Goal: Task Accomplishment & Management: Manage account settings

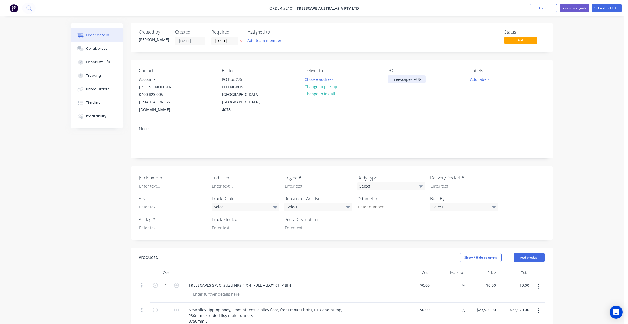
click at [423, 79] on div "Treescapes FSS/" at bounding box center [407, 79] width 38 height 8
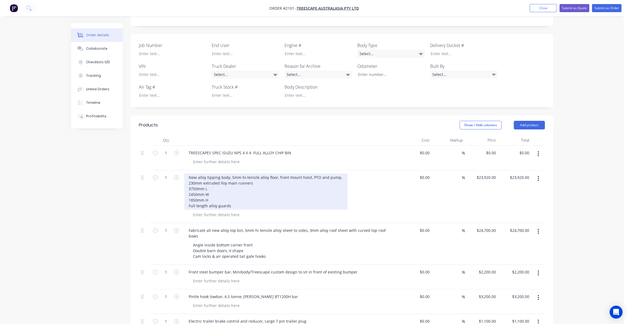
scroll to position [135, 0]
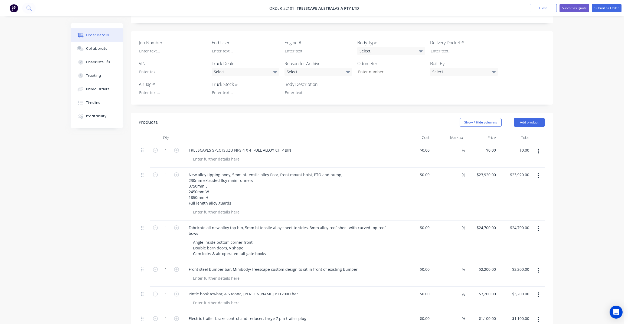
drag, startPoint x: 240, startPoint y: 143, endPoint x: 242, endPoint y: 148, distance: 5.7
click at [240, 146] on div "TREESCAPES SPEC ISUZU NPS 4 X 4 FULL ALLOY CHIP BIN" at bounding box center [239, 150] width 111 height 8
drag, startPoint x: 240, startPoint y: 144, endPoint x: 241, endPoint y: 148, distance: 4.1
click at [241, 148] on div "TREESCAPES SPEC ISUZU NPS 4 X 4 FULL ALLOY CHIP BIN" at bounding box center [290, 155] width 216 height 25
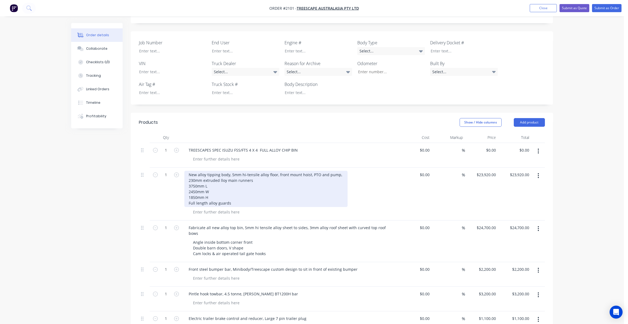
click at [193, 179] on div "New alloy tipping body, 5mm hi-tensile alloy floor, front mount hoist, PTO and …" at bounding box center [265, 189] width 163 height 36
click at [218, 178] on div "New alloy tipping body, 5mm hi-tensile alloy floor, front mount hoist, PTO and …" at bounding box center [265, 189] width 163 height 36
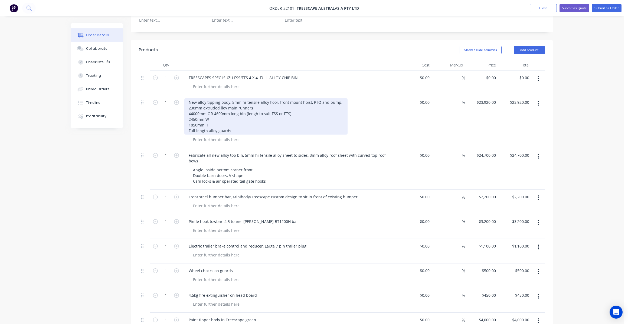
scroll to position [162, 0]
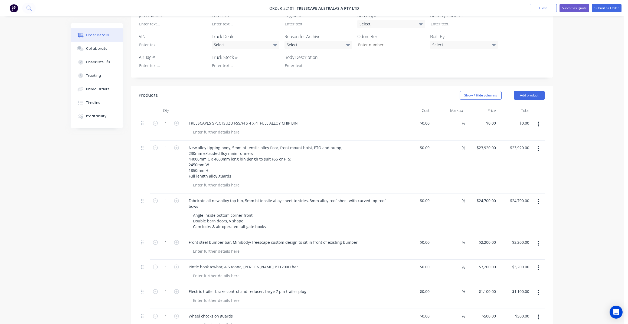
click at [490, 144] on input "$23,920.00" at bounding box center [487, 148] width 22 height 8
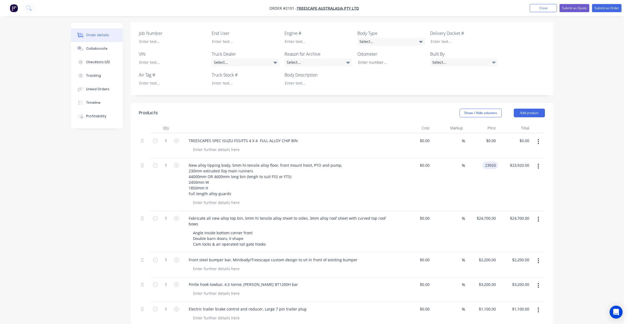
scroll to position [135, 0]
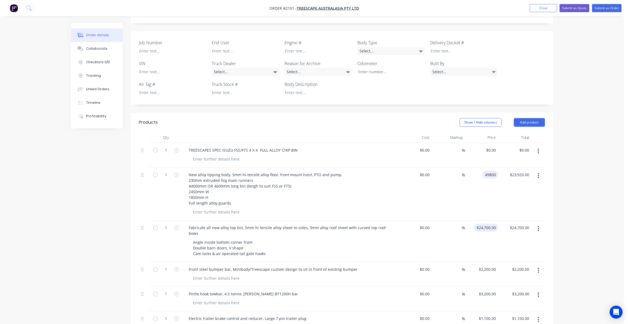
type input "$49,800.00"
type input "24700"
click at [490, 224] on input "24700" at bounding box center [487, 228] width 22 height 8
type input "$0.00"
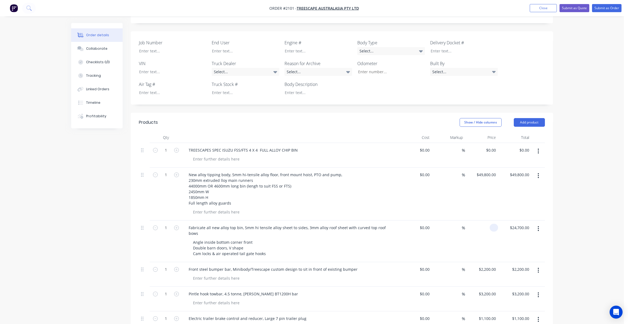
type input "$0.00"
drag, startPoint x: 394, startPoint y: 221, endPoint x: 180, endPoint y: 217, distance: 213.6
click at [182, 221] on div "Fabricate all new alloy top bin, 5mm hi tensile alloy sheet to sides, 3mm alloy…" at bounding box center [290, 242] width 216 height 42
drag, startPoint x: 254, startPoint y: 239, endPoint x: 260, endPoint y: 242, distance: 6.7
click at [254, 239] on div "Angle inside bottom corner front Double barn doors, V shape Cam locks & air ope…" at bounding box center [229, 248] width 81 height 19
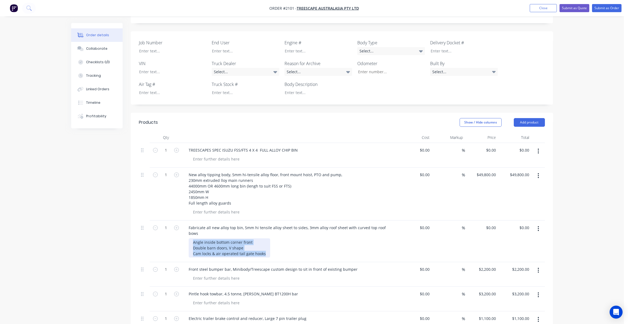
drag, startPoint x: 266, startPoint y: 241, endPoint x: 182, endPoint y: 227, distance: 84.7
click at [182, 227] on div "Fabricate all new alloy top bin, 5mm hi tensile alloy sheet to sides, 3mm alloy…" at bounding box center [290, 242] width 216 height 42
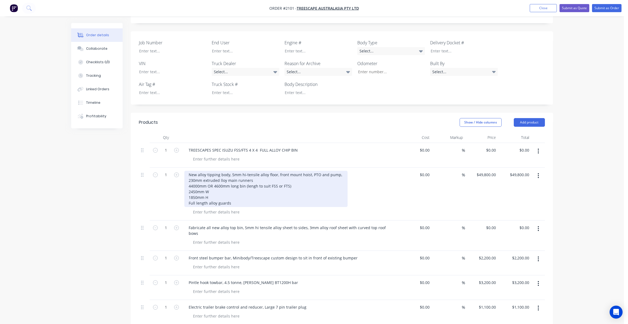
click at [232, 197] on div "New alloy tipping body, 5mm hi-tensile alloy floor, front mount hoist, PTO and …" at bounding box center [265, 189] width 163 height 36
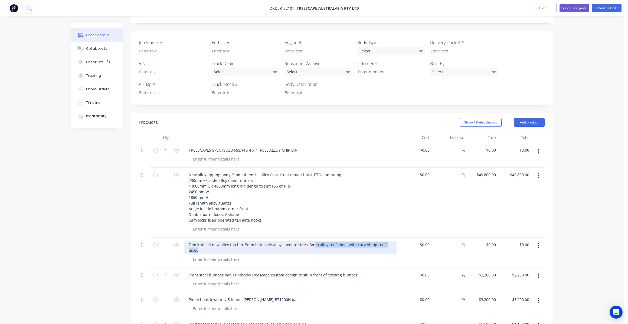
drag, startPoint x: 393, startPoint y: 238, endPoint x: 241, endPoint y: 237, distance: 152.1
click at [241, 241] on div "Fabricate all new alloy top bin, 5mm hi tensile alloy sheet to sides, 3mm alloy…" at bounding box center [290, 248] width 212 height 14
drag, startPoint x: 245, startPoint y: 237, endPoint x: 276, endPoint y: 244, distance: 31.3
click at [247, 241] on div "Fabricate all new alloy top bin, 5mm hi tensile alloy sheet to sides, 3mm alloy…" at bounding box center [290, 248] width 212 height 14
drag, startPoint x: 377, startPoint y: 238, endPoint x: 242, endPoint y: 239, distance: 134.5
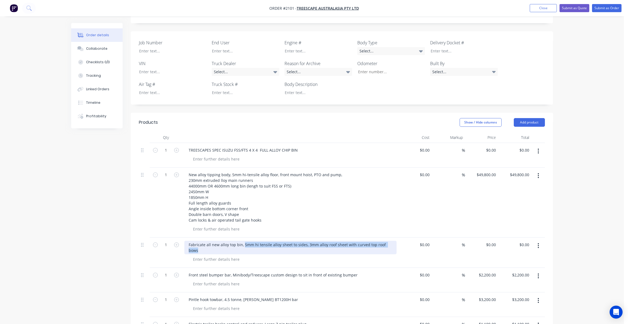
click at [242, 241] on div "Fabricate all new alloy top bin, 5mm hi tensile alloy sheet to sides, 3mm alloy…" at bounding box center [290, 248] width 212 height 14
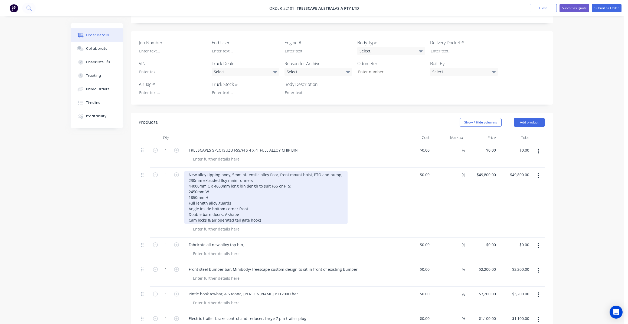
click at [262, 212] on div "New alloy tipping body, 5mm hi-tensile alloy floor, front mount hoist, PTO and …" at bounding box center [265, 197] width 163 height 53
click at [213, 191] on div "New alloy tipping body, 5mm hi-tensile alloy floor, front mount hoist, PTO and …" at bounding box center [265, 197] width 163 height 53
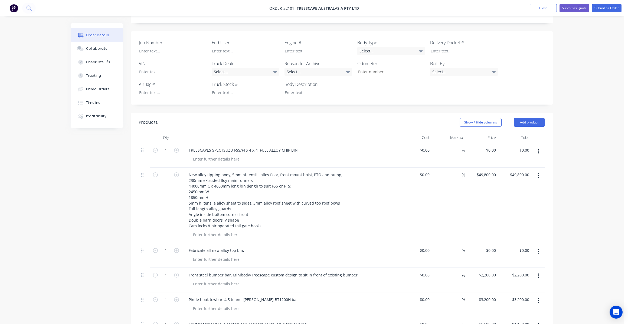
click at [539, 249] on icon "button" at bounding box center [537, 252] width 1 height 6
click at [509, 294] on div "Delete" at bounding box center [519, 298] width 42 height 8
click at [483, 171] on div "49800 $49,800.00" at bounding box center [486, 175] width 24 height 8
type input "$49,800.00"
drag, startPoint x: 232, startPoint y: 143, endPoint x: 238, endPoint y: 156, distance: 14.5
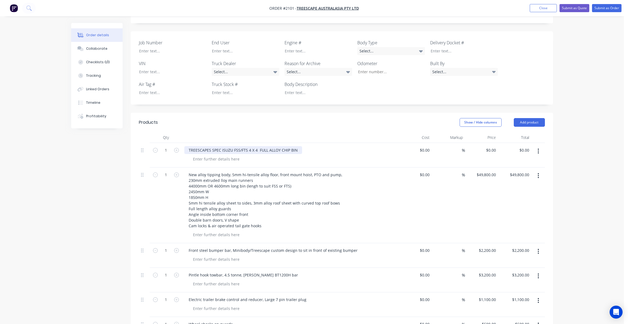
click at [233, 146] on div "TREESCAPES SPEC ISUZU FSS/FTS 4 X 4 FULL ALLOY CHIP BIN" at bounding box center [243, 150] width 118 height 8
click at [576, 6] on button "Submit as Quote" at bounding box center [574, 8] width 30 height 8
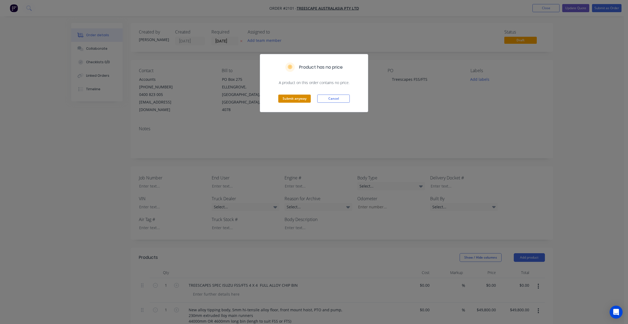
click at [293, 96] on button "Submit anyway" at bounding box center [294, 99] width 32 height 8
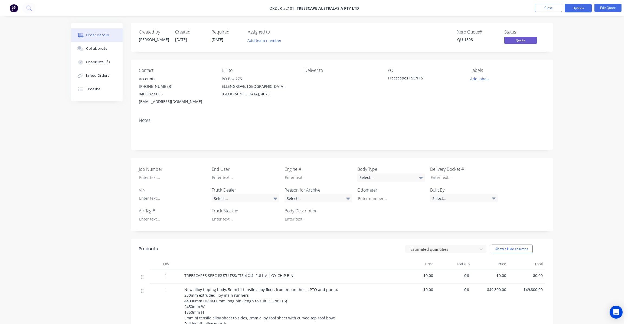
click at [342, 103] on div "Deliver to" at bounding box center [341, 87] width 74 height 38
drag, startPoint x: 577, startPoint y: 67, endPoint x: 550, endPoint y: 1, distance: 71.3
click at [575, 62] on div "Order details Collaborate Checklists 0/0 Linked Orders Timeline Order details C…" at bounding box center [312, 303] width 624 height 606
click at [357, 96] on div "Deliver to" at bounding box center [341, 87] width 74 height 38
click at [548, 6] on button "Close" at bounding box center [548, 8] width 27 height 8
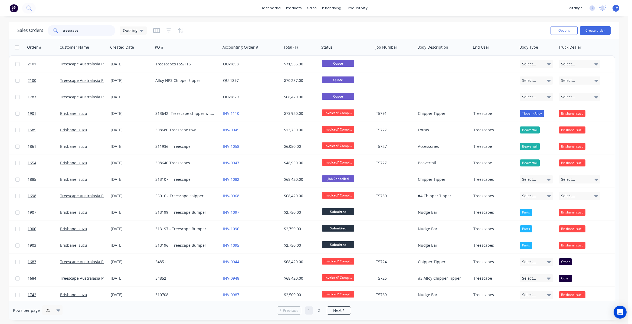
drag, startPoint x: 59, startPoint y: 29, endPoint x: 38, endPoint y: 27, distance: 21.2
click at [38, 27] on div "Sales Orders treescape Quoting" at bounding box center [81, 30] width 129 height 11
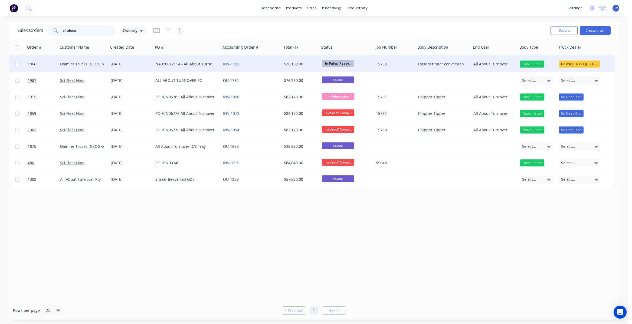
type input "all about"
click at [189, 63] on div "NA920012114 - All About Turnover" at bounding box center [185, 63] width 60 height 5
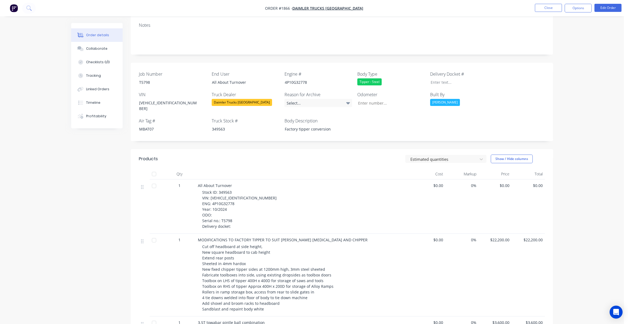
scroll to position [81, 0]
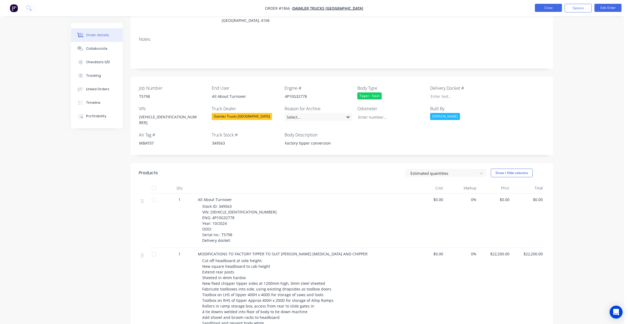
click at [545, 7] on button "Close" at bounding box center [548, 8] width 27 height 8
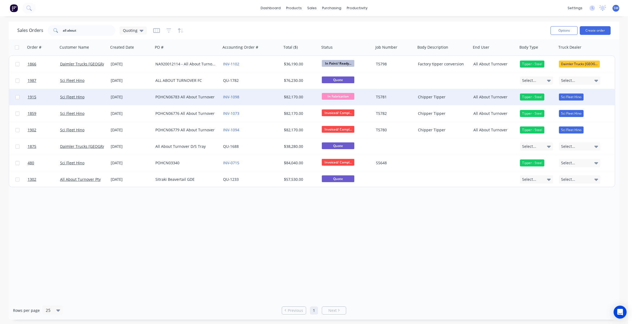
click at [182, 97] on div "POHCN06783 All About Turnover" at bounding box center [185, 96] width 60 height 5
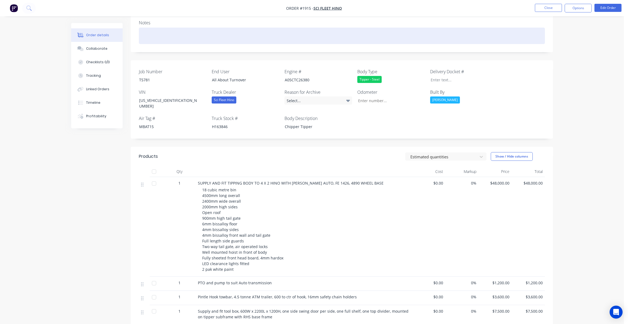
scroll to position [54, 0]
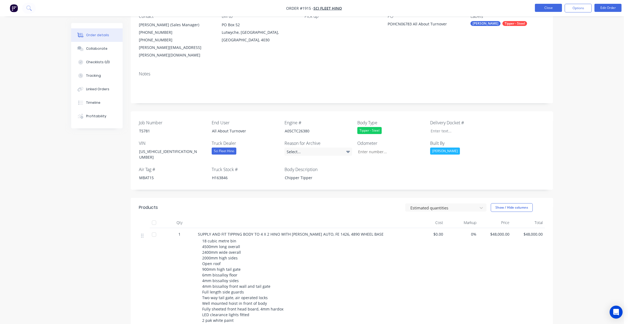
click at [548, 6] on button "Close" at bounding box center [548, 8] width 27 height 8
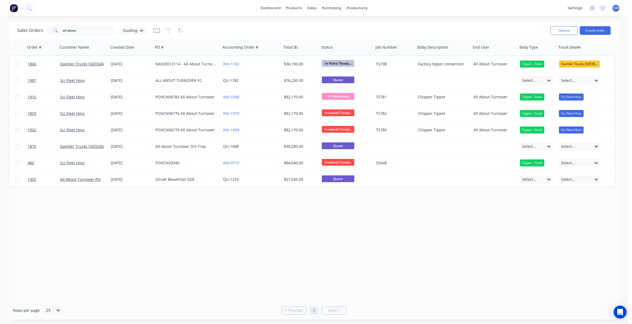
click at [287, 33] on div "Sales Orders all about Quoting" at bounding box center [281, 30] width 529 height 13
click at [330, 25] on div "Sales Orders" at bounding box center [332, 26] width 22 height 5
click at [233, 224] on div "Order # Customer Name Created Date PO # Accounting Order # Total ($) Status Job…" at bounding box center [314, 170] width 610 height 262
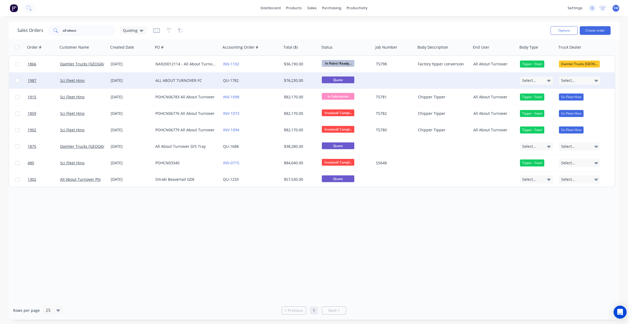
click at [194, 78] on div "ALL ABOUT TURNOVER FC" at bounding box center [185, 80] width 60 height 5
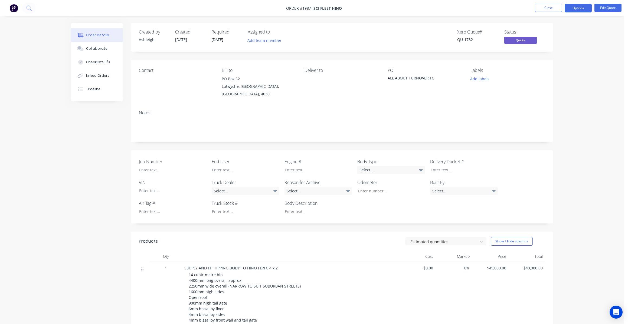
click at [344, 106] on div "Notes" at bounding box center [342, 124] width 422 height 36
click at [551, 7] on button "Close" at bounding box center [548, 8] width 27 height 8
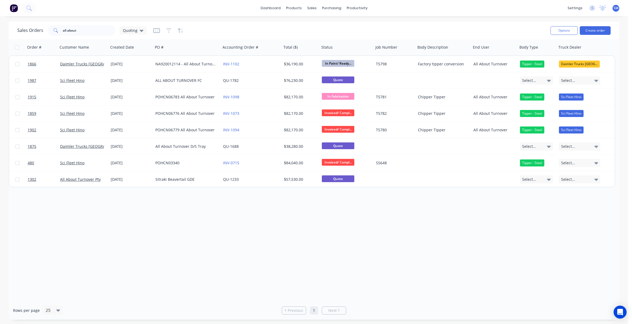
click at [303, 236] on div "Order # Customer Name Created Date PO # Accounting Order # Total ($) Status Job…" at bounding box center [314, 170] width 610 height 262
drag, startPoint x: 80, startPoint y: 29, endPoint x: 41, endPoint y: 28, distance: 39.0
click at [27, 27] on div "Sales Orders all about Quoting" at bounding box center [81, 30] width 129 height 11
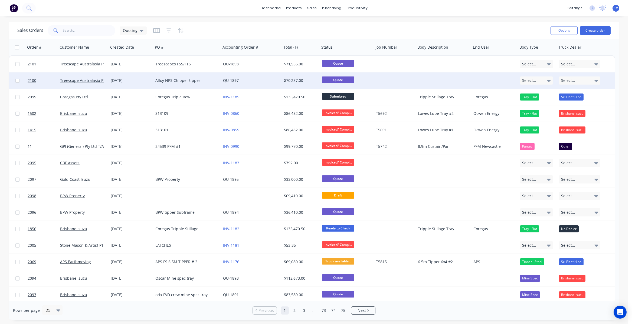
click at [194, 81] on div "Alloy NPS Chipper tipper" at bounding box center [185, 80] width 60 height 5
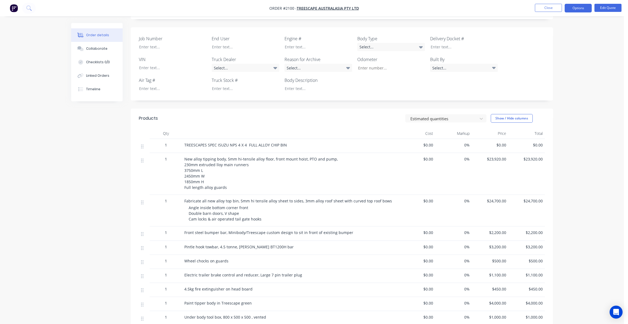
scroll to position [135, 0]
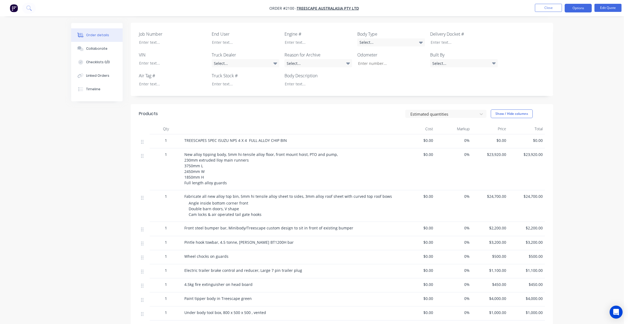
click at [264, 216] on div "Angle inside bottom corner front Double barn doors, V shape Cam locks & air ope…" at bounding box center [293, 209] width 208 height 17
click at [610, 6] on button "Edit Quote" at bounding box center [607, 8] width 27 height 8
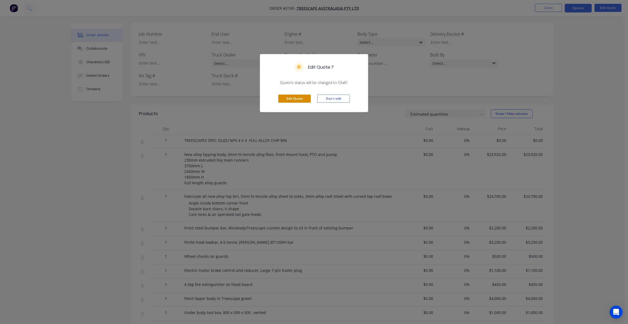
click at [292, 98] on button "Edit Quote" at bounding box center [294, 99] width 32 height 8
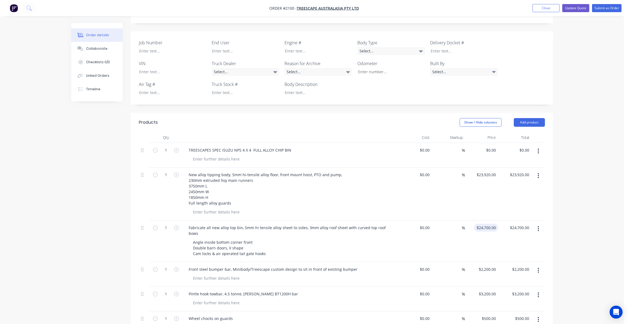
type input "24700"
click at [487, 224] on input "24700" at bounding box center [487, 228] width 22 height 8
click at [484, 171] on input "$23,920.00" at bounding box center [487, 175] width 22 height 8
type input "23920"
type input "$0.00"
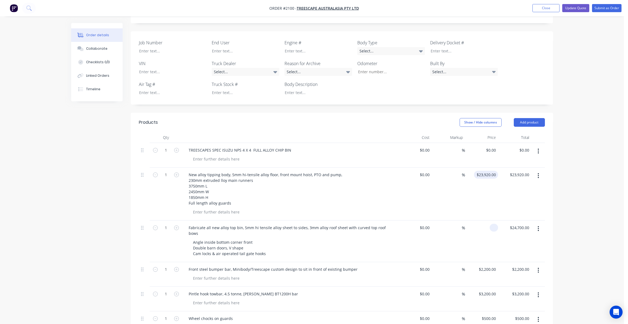
type input "$0.00"
type input "48600"
type input "23920.00"
type input "$48,600.00"
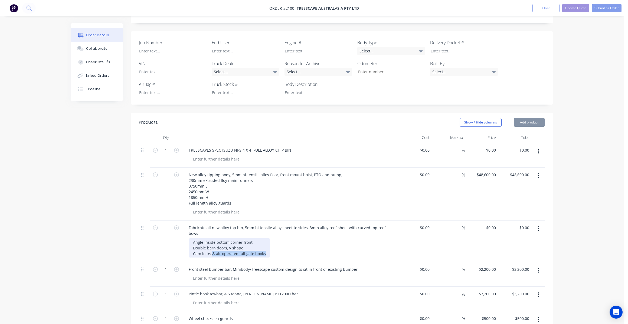
drag, startPoint x: 267, startPoint y: 241, endPoint x: 207, endPoint y: 239, distance: 60.4
click at [207, 239] on div "Angle inside bottom corner front Double barn doors, V shape Cam locks & air ope…" at bounding box center [293, 248] width 208 height 19
click at [266, 241] on div "Angle inside bottom corner front Double barn doors, V shape Cam locks & air ope…" at bounding box center [229, 248] width 81 height 19
drag, startPoint x: 266, startPoint y: 241, endPoint x: 179, endPoint y: 242, distance: 86.6
click at [179, 242] on div "1 Fabricate all new alloy top bin, 5mm hi tensile alloy sheet to sides, 3mm all…" at bounding box center [342, 242] width 406 height 42
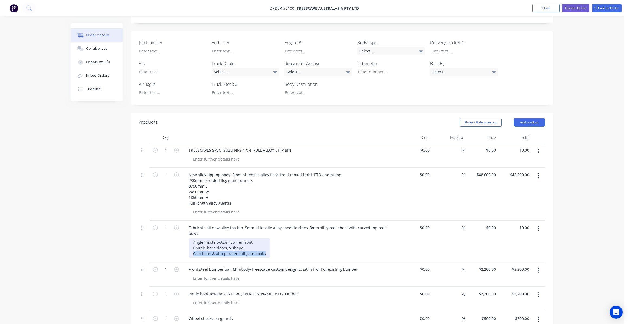
click at [219, 241] on div "Angle inside bottom corner front Double barn doors, V shape Cam locks & air ope…" at bounding box center [229, 248] width 81 height 19
drag, startPoint x: 224, startPoint y: 240, endPoint x: 255, endPoint y: 244, distance: 30.8
click at [225, 240] on div "Angle inside bottom corner front Double barn doors, V shape Cam locks & air ope…" at bounding box center [229, 248] width 81 height 19
click at [264, 241] on div "Angle inside bottom corner front Double barn doors, V shape Cam locks & air ope…" at bounding box center [229, 248] width 81 height 19
drag, startPoint x: 262, startPoint y: 240, endPoint x: 213, endPoint y: 246, distance: 49.9
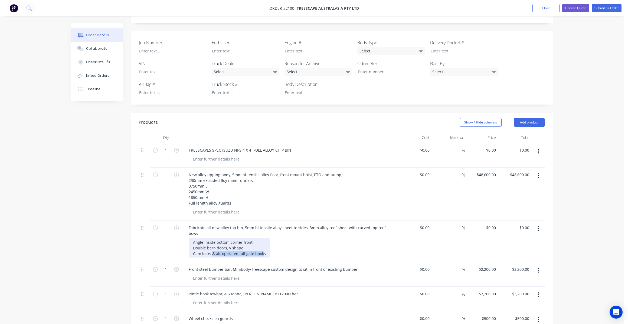
click at [212, 246] on div "Fabricate all new alloy top bin, 5mm hi tensile alloy sheet to sides, 3mm alloy…" at bounding box center [290, 242] width 216 height 42
drag, startPoint x: 242, startPoint y: 242, endPoint x: 191, endPoint y: 229, distance: 53.6
click at [191, 239] on div "Angle inside bottom corner front Double barn doors, V shape Cam locks tail gate…" at bounding box center [223, 248] width 68 height 19
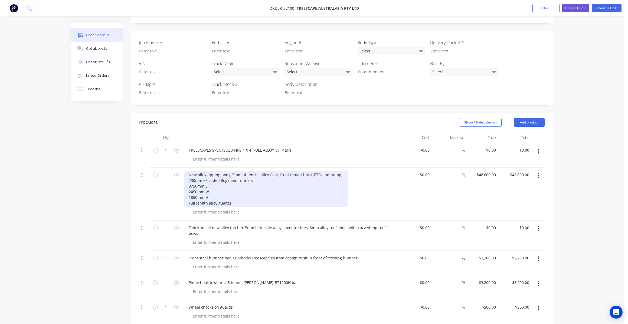
click at [231, 196] on div "New alloy tipping body, 5mm hi-tensile alloy floor, front mount hoist, PTO and …" at bounding box center [265, 189] width 163 height 36
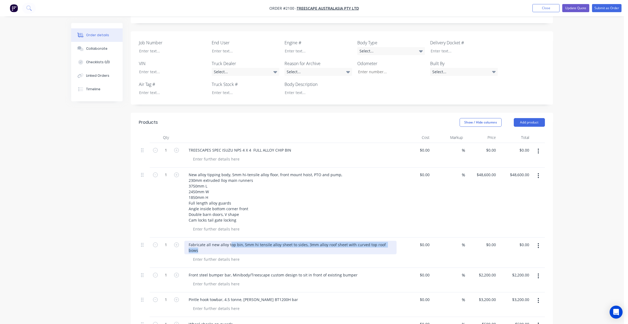
drag, startPoint x: 390, startPoint y: 238, endPoint x: 228, endPoint y: 237, distance: 162.4
click at [228, 241] on div "Fabricate all new alloy top bin, 5mm hi tensile alloy sheet to sides, 3mm alloy…" at bounding box center [290, 248] width 212 height 14
click at [216, 241] on div "Fabricate all new alloy top bin, 5mm hi tensile alloy sheet to sides, 3mm alloy…" at bounding box center [290, 248] width 212 height 14
drag, startPoint x: 388, startPoint y: 238, endPoint x: 368, endPoint y: 239, distance: 19.3
click at [368, 241] on div "Fabricate all new alloy top bin, 5mm hi tensile alloy sheet to sides, 3mm alloy…" at bounding box center [290, 248] width 212 height 14
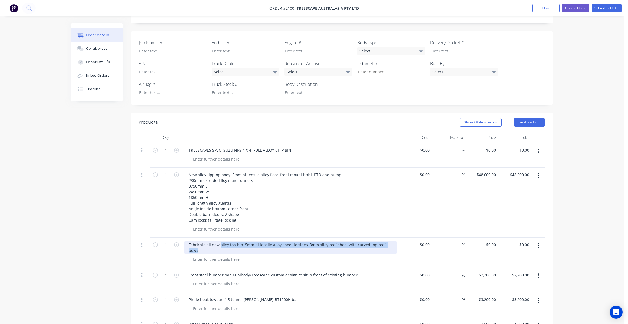
drag, startPoint x: 391, startPoint y: 239, endPoint x: 219, endPoint y: 240, distance: 171.8
click at [219, 241] on div "Fabricate all new alloy top bin, 5mm hi tensile alloy sheet to sides, 3mm alloy…" at bounding box center [290, 248] width 212 height 14
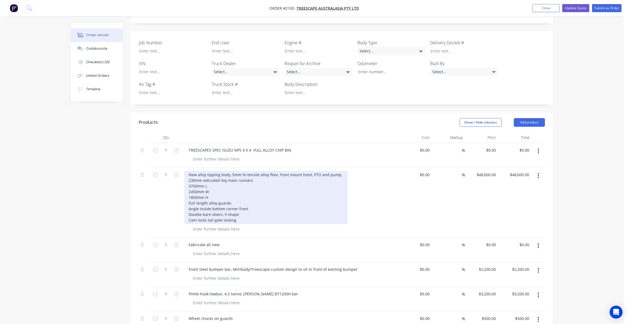
click at [190, 196] on div "New alloy tipping body, 5mm hi-tensile alloy floor, front mount hoist, PTO and …" at bounding box center [265, 197] width 163 height 53
click at [213, 192] on div "New alloy tipping body, 5mm hi-tensile alloy floor, front mount hoist, PTO and …" at bounding box center [265, 197] width 163 height 53
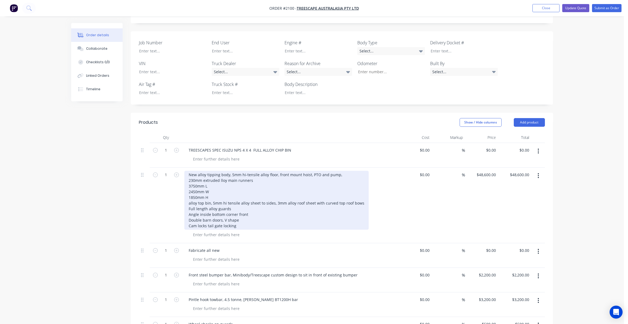
click at [189, 197] on div "New alloy tipping body, 5mm hi-tensile alloy floor, front mount hoist, PTO and …" at bounding box center [276, 200] width 184 height 59
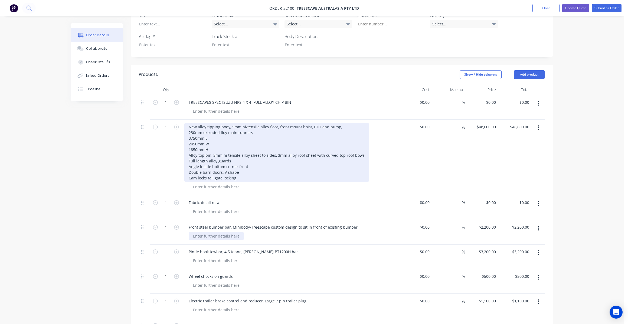
scroll to position [189, 0]
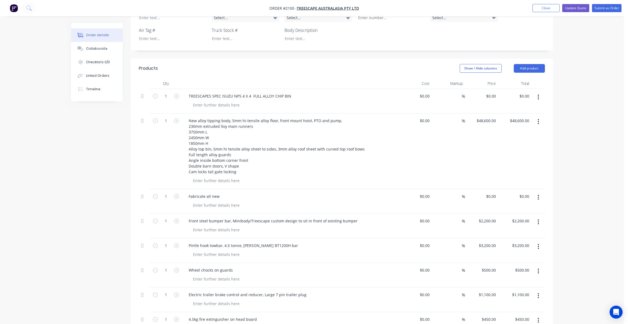
click at [540, 193] on button "button" at bounding box center [538, 198] width 13 height 10
click at [517, 240] on div "Delete" at bounding box center [519, 244] width 42 height 8
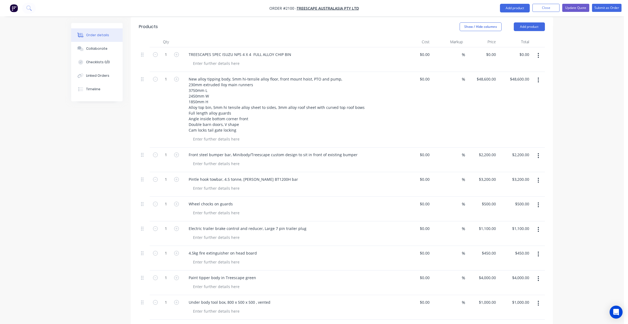
scroll to position [244, 0]
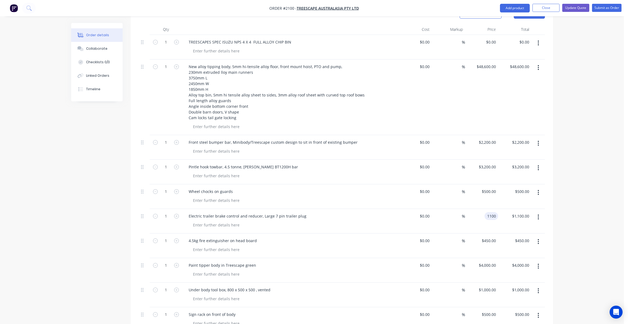
click at [493, 212] on input "1100" at bounding box center [492, 216] width 11 height 8
type input "$1,200.00"
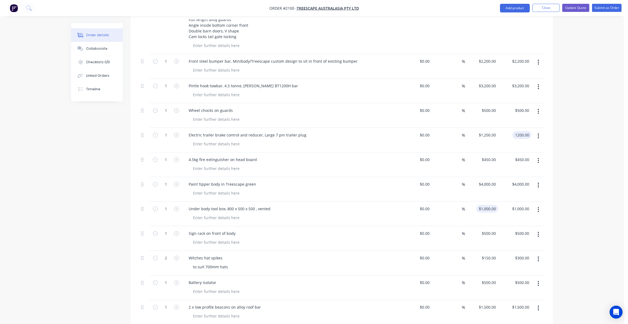
scroll to position [352, 0]
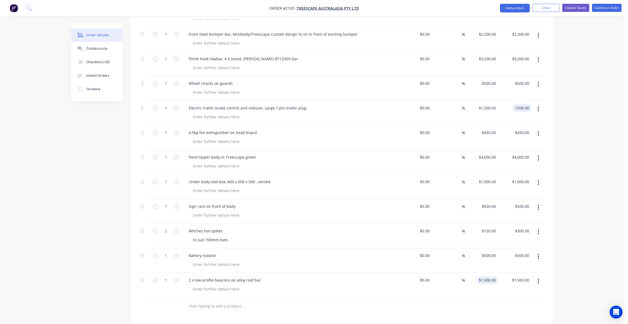
type input "$1,200.00"
click at [486, 277] on div "1500 $1,500.00" at bounding box center [487, 281] width 22 height 8
type input "$1,600.00"
type input "1600.00"
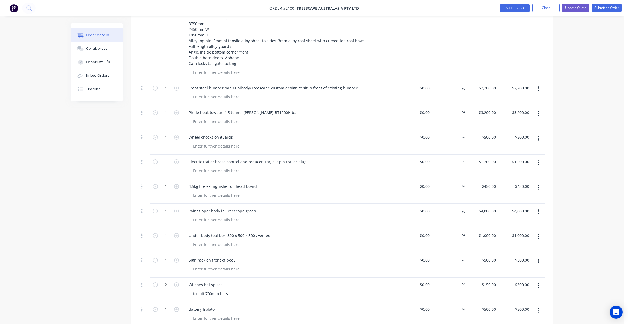
scroll to position [298, 0]
type input "3200"
type input "$1,600.00"
drag, startPoint x: 483, startPoint y: 103, endPoint x: 496, endPoint y: 109, distance: 14.0
click at [484, 106] on div "3200 3200" at bounding box center [481, 118] width 33 height 25
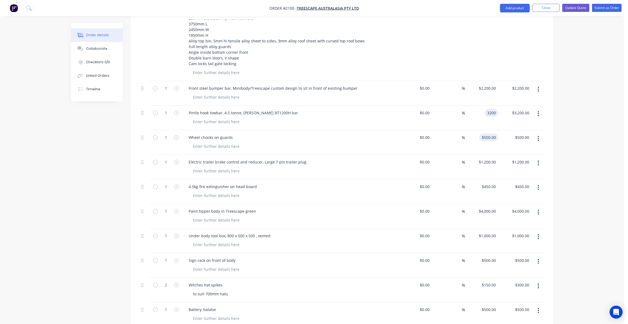
drag, startPoint x: 491, startPoint y: 107, endPoint x: 490, endPoint y: 126, distance: 19.0
click at [491, 110] on div "3200 3200" at bounding box center [481, 118] width 33 height 25
type input "$3,300.00"
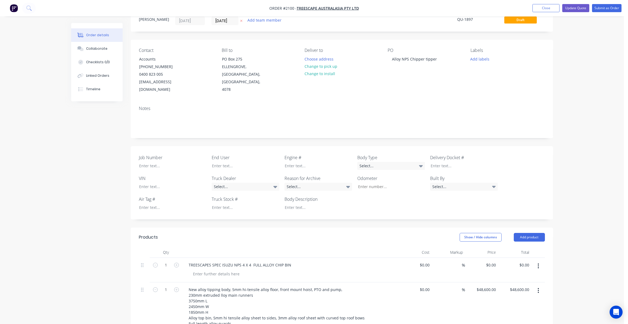
scroll to position [0, 0]
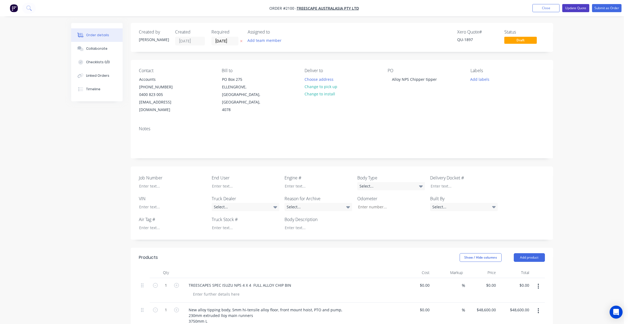
type input "$3,300.00"
click at [574, 6] on button "Update Quote" at bounding box center [575, 8] width 27 height 8
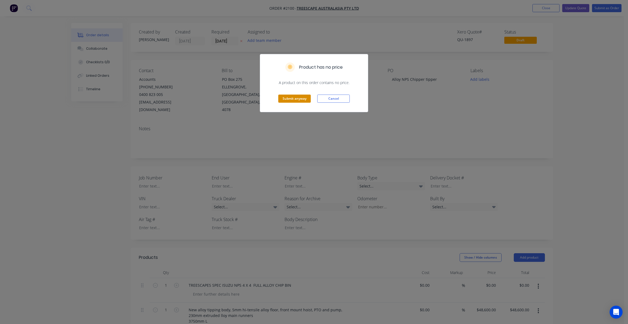
click at [288, 95] on button "Submit anyway" at bounding box center [294, 99] width 32 height 8
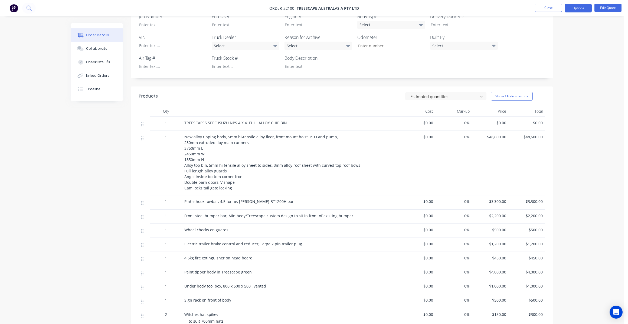
scroll to position [162, 0]
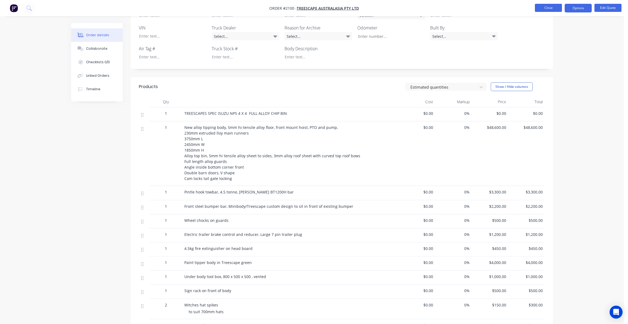
click at [551, 6] on button "Close" at bounding box center [548, 8] width 27 height 8
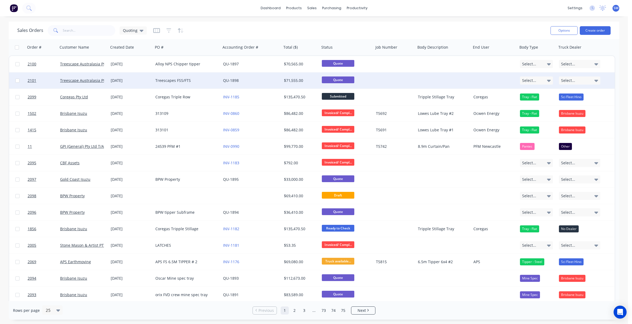
click at [166, 78] on div "Treescapes FSS/FTS" at bounding box center [185, 80] width 60 height 5
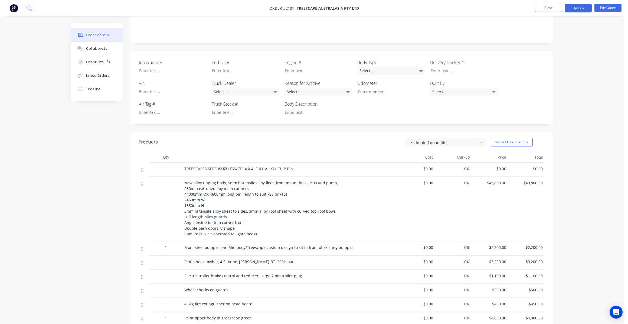
scroll to position [108, 0]
click at [498, 183] on span "$49,800.00" at bounding box center [490, 182] width 32 height 6
click at [606, 7] on button "Edit Quote" at bounding box center [607, 8] width 27 height 8
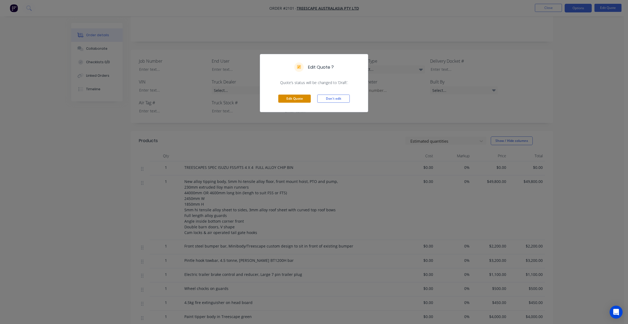
click at [289, 96] on button "Edit Quote" at bounding box center [294, 99] width 32 height 8
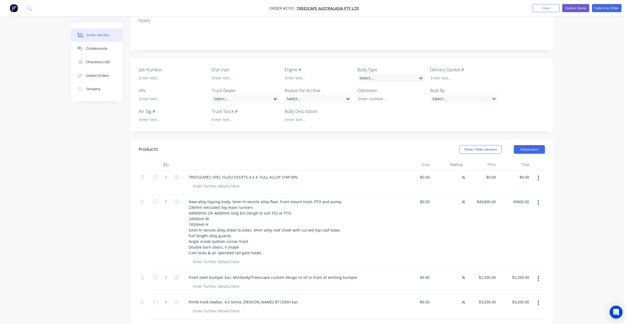
drag, startPoint x: 517, startPoint y: 196, endPoint x: 521, endPoint y: 221, distance: 25.3
click at [517, 198] on input "49800.00" at bounding box center [520, 202] width 22 height 8
type input "51400"
type input "$51,400.00"
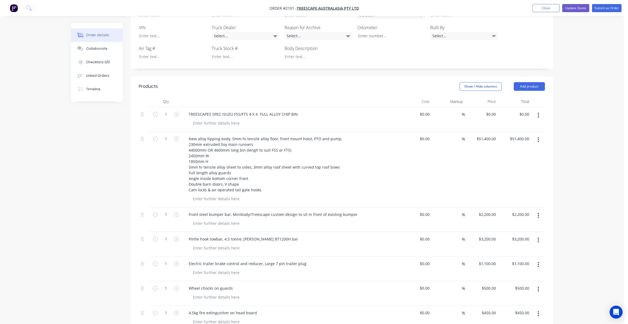
scroll to position [189, 0]
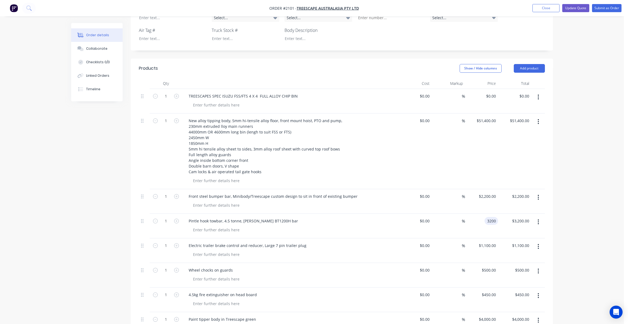
drag, startPoint x: 489, startPoint y: 214, endPoint x: 495, endPoint y: 222, distance: 9.4
click at [490, 217] on input "3200" at bounding box center [492, 221] width 11 height 8
type input "3300"
type input "3200.00"
type input "$3,300.00"
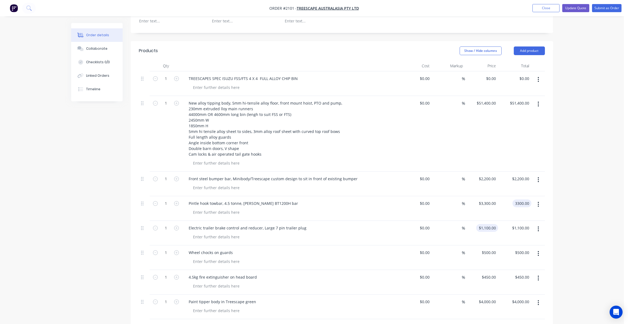
scroll to position [216, 0]
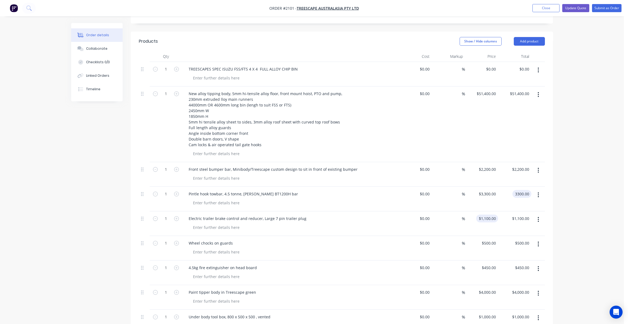
click at [491, 215] on input "$1,100.00" at bounding box center [488, 219] width 20 height 8
type input "$3,300.00"
type input "1200"
type input "1100.00"
type input "$1,200.00"
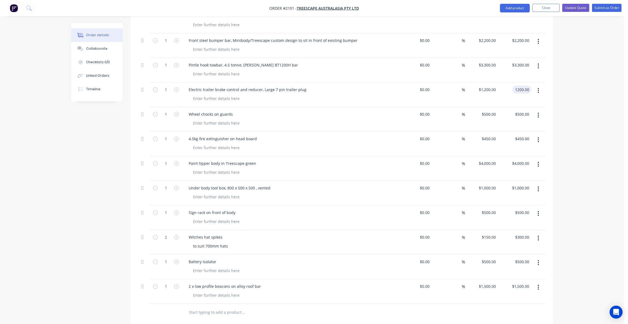
scroll to position [352, 0]
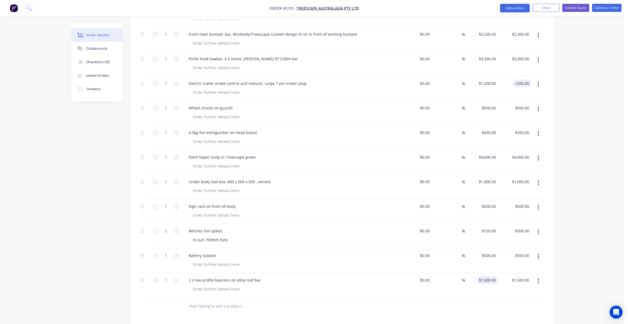
type input "$1,200.00"
click at [486, 277] on div "1500 1500" at bounding box center [491, 281] width 14 height 8
type input "$1,600.00"
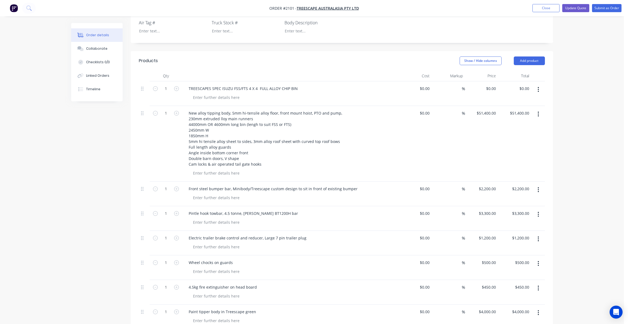
scroll to position [189, 0]
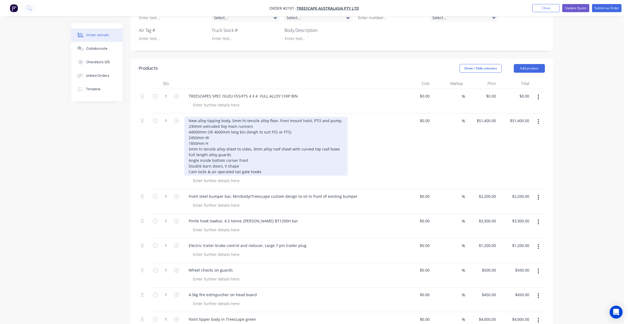
type input "$1,600.00"
click at [189, 140] on div "New alloy tipping body, 5mm hi-tensile alloy floor, front mount hoist, PTO and …" at bounding box center [265, 146] width 163 height 59
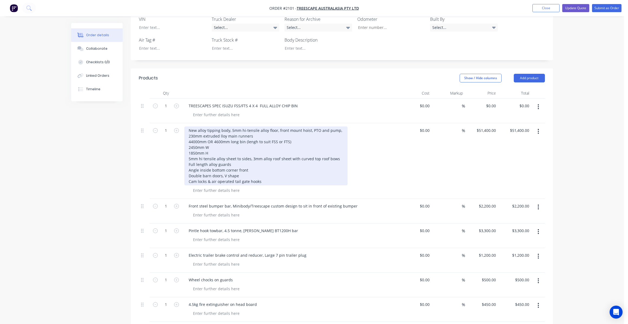
scroll to position [179, 0]
click at [211, 147] on div "New alloy tipping body, 5mm hi-tensile alloy floor, front mount hoist, PTO and …" at bounding box center [265, 157] width 163 height 59
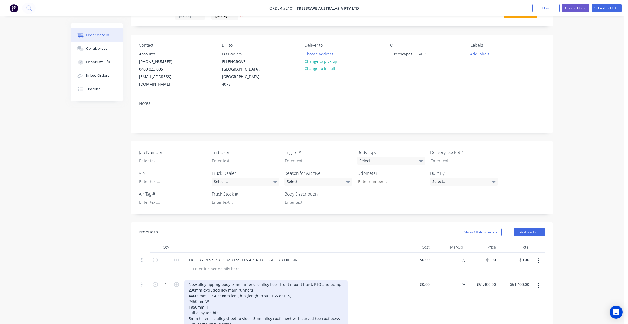
scroll to position [16, 0]
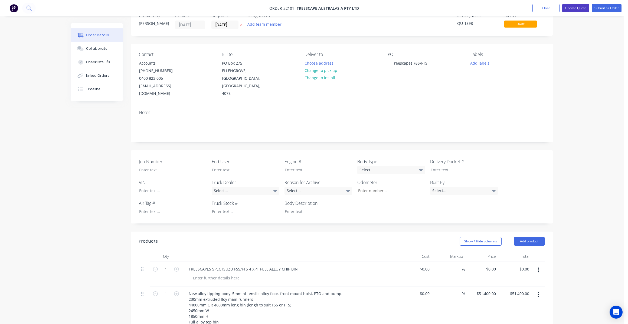
click at [579, 6] on button "Update Quote" at bounding box center [575, 8] width 27 height 8
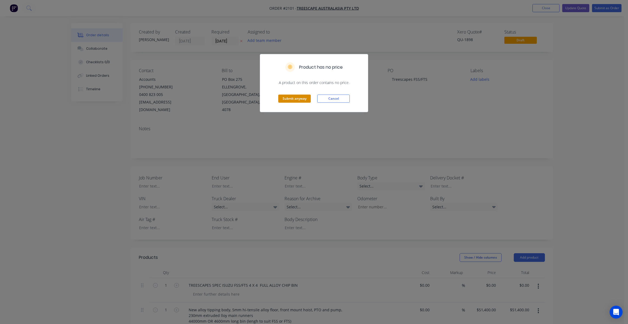
click at [299, 96] on button "Submit anyway" at bounding box center [294, 99] width 32 height 8
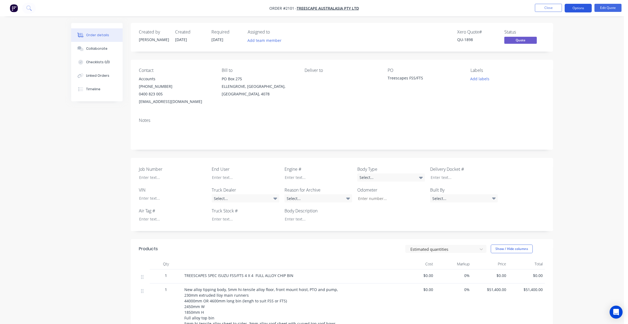
click at [580, 6] on button "Options" at bounding box center [577, 8] width 27 height 9
click at [541, 30] on div "Quote" at bounding box center [562, 33] width 50 height 8
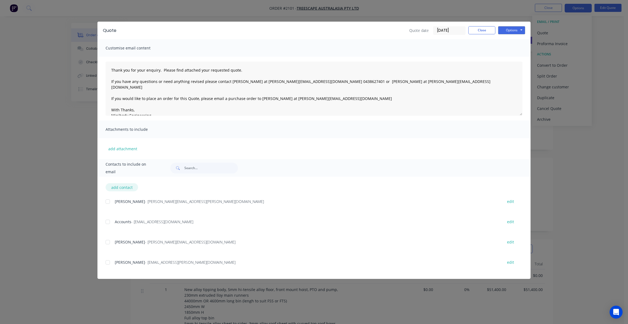
click at [122, 188] on button "add contact" at bounding box center [122, 187] width 32 height 8
select select "AU"
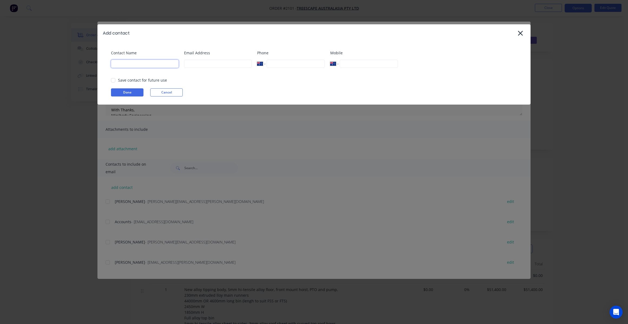
click at [127, 66] on input at bounding box center [145, 64] width 68 height 8
type input "oscar"
type input "o"
click at [113, 81] on div at bounding box center [113, 80] width 11 height 11
type input "[EMAIL_ADDRESS][DOMAIN_NAME]"
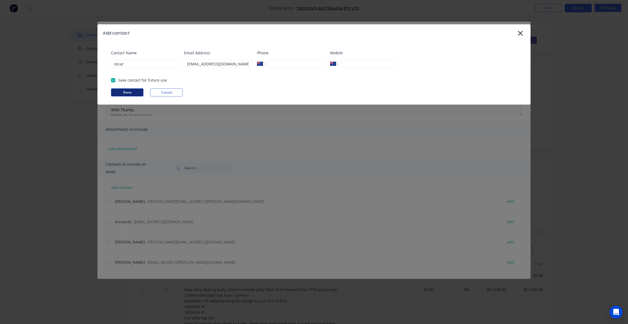
click at [126, 91] on button "Done" at bounding box center [127, 92] width 32 height 8
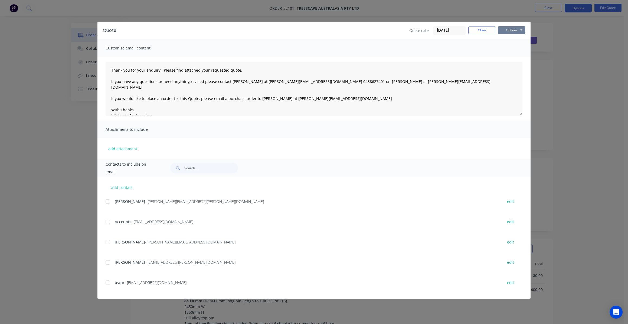
click at [514, 30] on button "Options" at bounding box center [511, 30] width 27 height 8
click at [512, 58] on button "Email" at bounding box center [515, 57] width 35 height 9
drag, startPoint x: 81, startPoint y: 314, endPoint x: 77, endPoint y: 287, distance: 27.3
click at [81, 314] on icon "button" at bounding box center [83, 313] width 4 height 5
click at [107, 283] on div at bounding box center [107, 283] width 11 height 11
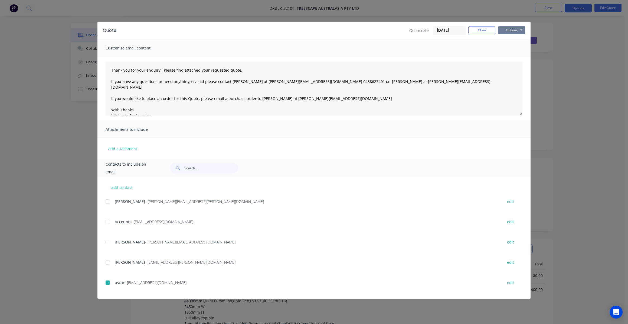
click at [510, 31] on button "Options" at bounding box center [511, 30] width 27 height 8
click at [514, 57] on button "Email" at bounding box center [515, 57] width 35 height 9
click at [479, 28] on button "Close" at bounding box center [481, 30] width 27 height 8
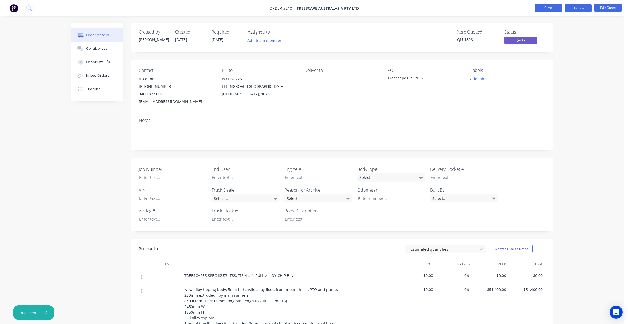
click at [547, 8] on button "Close" at bounding box center [548, 8] width 27 height 8
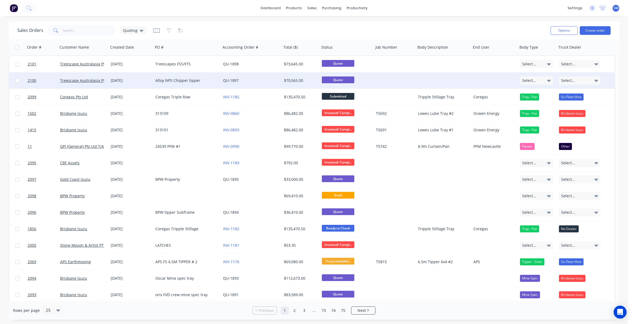
click at [169, 80] on div "Alloy NPS Chipper tipper" at bounding box center [185, 80] width 60 height 5
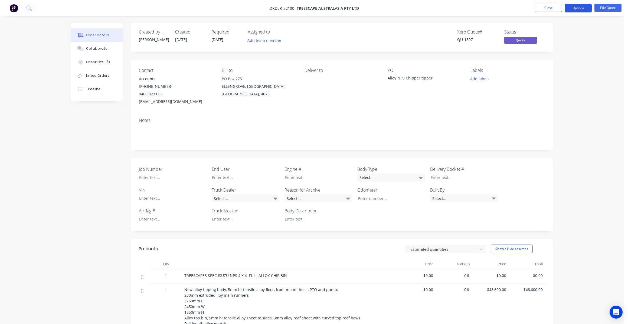
click at [572, 7] on button "Options" at bounding box center [577, 8] width 27 height 9
click at [548, 32] on div "Quote" at bounding box center [562, 33] width 50 height 8
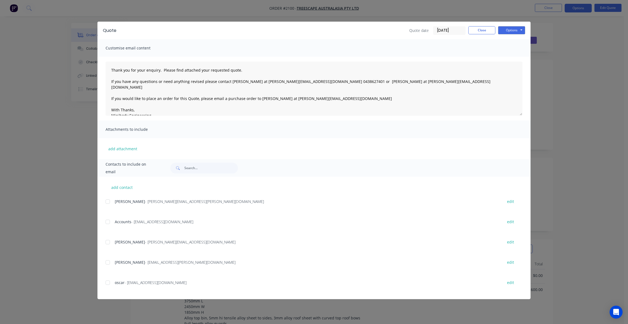
click at [109, 282] on div at bounding box center [107, 283] width 11 height 11
click at [510, 30] on button "Options" at bounding box center [511, 30] width 27 height 8
click at [513, 57] on button "Email" at bounding box center [515, 57] width 35 height 9
click at [485, 31] on button "Close" at bounding box center [481, 30] width 27 height 8
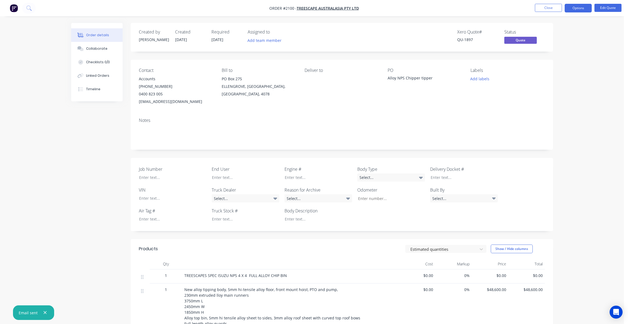
click at [41, 311] on div at bounding box center [43, 313] width 11 height 7
click at [43, 313] on icon "button" at bounding box center [45, 313] width 4 height 5
click at [41, 219] on div "Order details Collaborate Checklists 0/0 Linked Orders Timeline Order details C…" at bounding box center [312, 303] width 624 height 606
drag, startPoint x: 576, startPoint y: 54, endPoint x: 546, endPoint y: 2, distance: 59.8
click at [570, 42] on div "Order details Collaborate Checklists 0/0 Linked Orders Timeline Order details C…" at bounding box center [312, 303] width 624 height 606
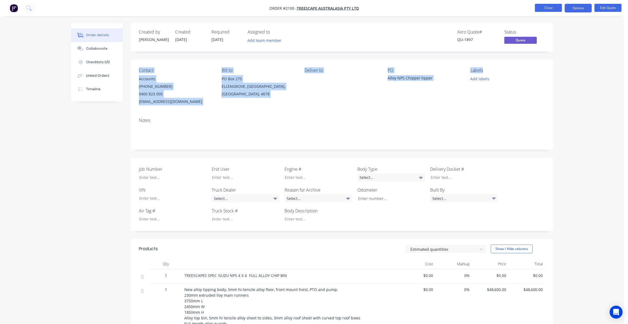
click at [544, 7] on button "Close" at bounding box center [548, 8] width 27 height 8
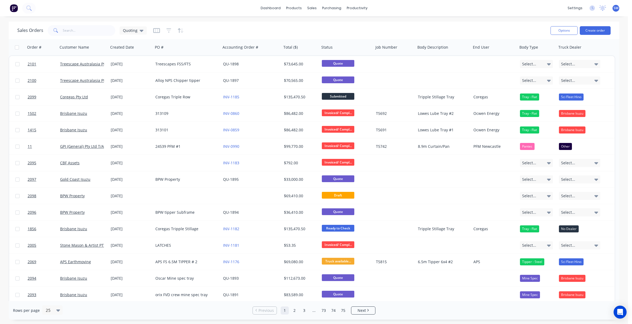
click at [430, 28] on div "Sales Orders Quoting" at bounding box center [281, 30] width 529 height 13
drag, startPoint x: 291, startPoint y: 30, endPoint x: 296, endPoint y: 24, distance: 8.1
click at [292, 29] on div "Sales Orders Quoting" at bounding box center [281, 30] width 529 height 13
click at [329, 26] on div "Sales Orders" at bounding box center [332, 26] width 22 height 5
click at [595, 30] on button "Create order" at bounding box center [595, 30] width 31 height 9
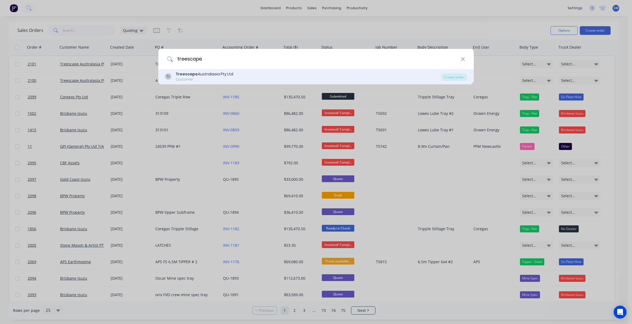
type input "treescape"
click at [183, 76] on b "Treescape" at bounding box center [187, 73] width 22 height 5
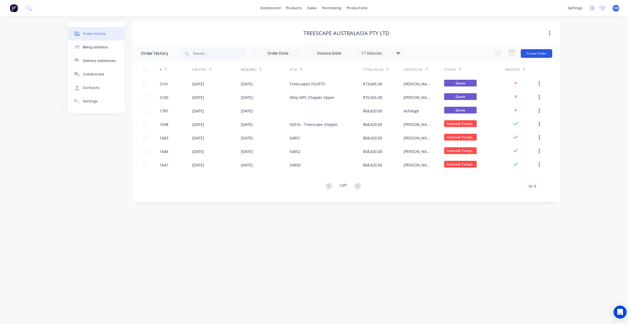
click at [537, 54] on button "Create Order" at bounding box center [536, 53] width 31 height 9
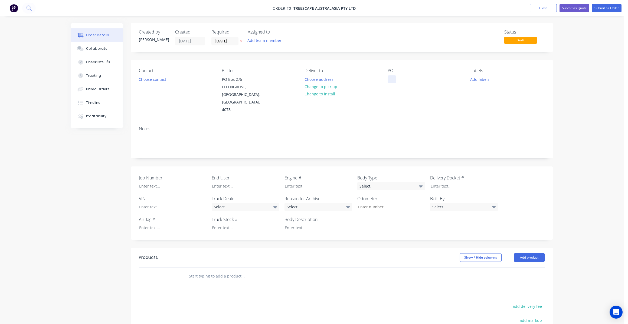
click at [395, 77] on div at bounding box center [392, 79] width 9 height 8
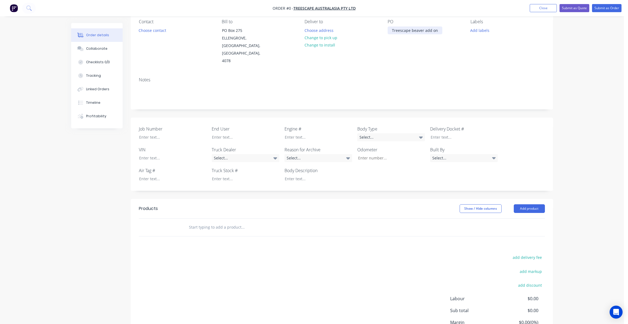
scroll to position [54, 0]
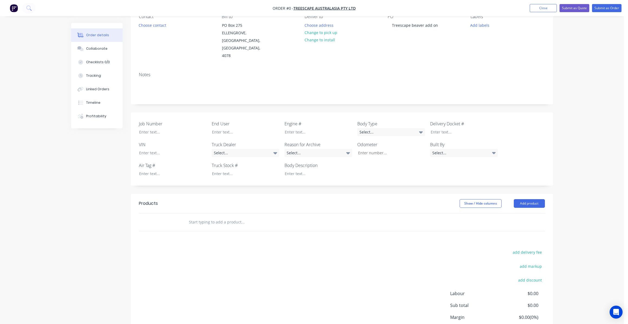
click at [197, 212] on div "Order details Collaborate Checklists 0/0 Tracking Linked Orders Timeline Profit…" at bounding box center [312, 169] width 493 height 401
click at [206, 218] on input "text" at bounding box center [243, 222] width 108 height 11
type input "A"
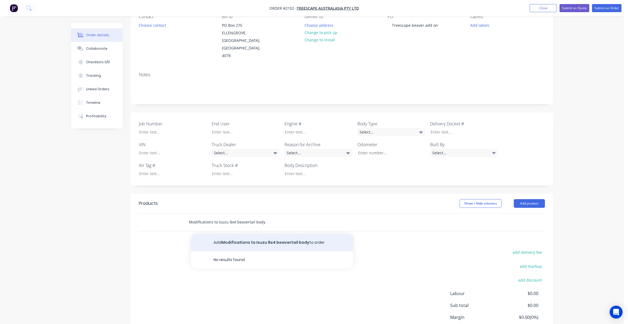
type input "Modifications to Isuzu 8x4 beavertail body"
click at [236, 235] on button "Add Modifications to Isuzu 8x4 beavertail body to order" at bounding box center [272, 242] width 162 height 17
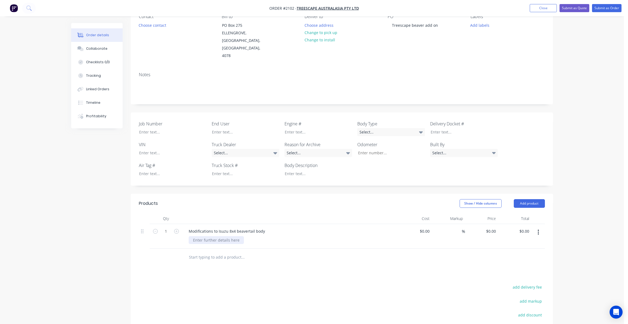
click at [199, 237] on div at bounding box center [216, 241] width 55 height 8
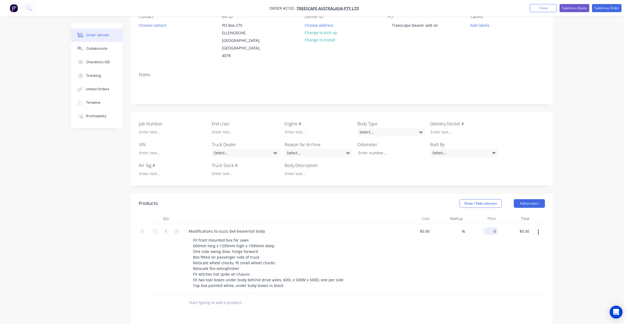
click at [492, 228] on input "0" at bounding box center [491, 232] width 12 height 8
type input "$7,950.00"
type input "7950.00"
type input "7950"
type input "$7,950.00"
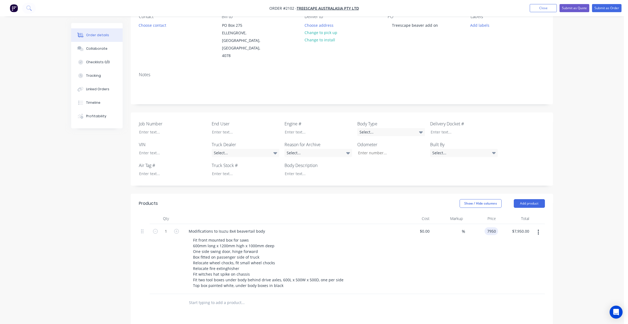
drag, startPoint x: 487, startPoint y: 225, endPoint x: 492, endPoint y: 236, distance: 11.6
click at [487, 228] on input "7950" at bounding box center [492, 232] width 11 height 8
type input "$7,850.00"
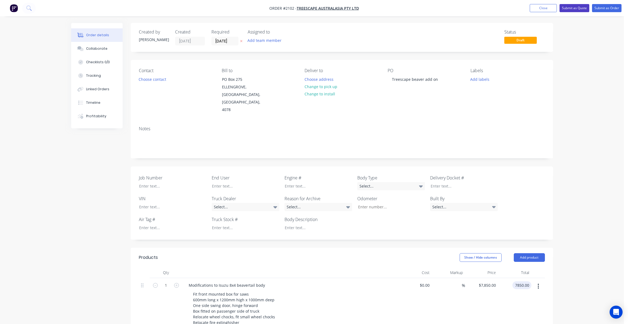
type input "$7,850.00"
click at [575, 7] on button "Submit as Quote" at bounding box center [574, 8] width 30 height 8
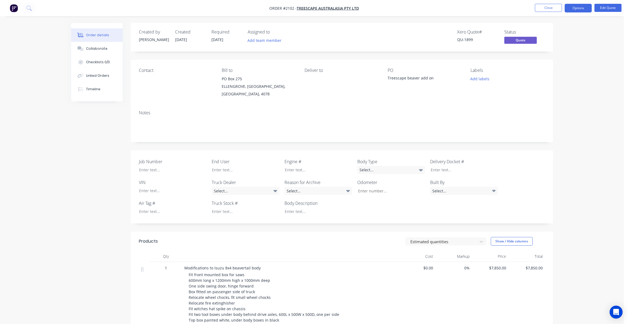
click at [311, 103] on div "Contact [PERSON_NAME] to [STREET_ADDRESS] Deliver to PO Treescape beaver add on…" at bounding box center [342, 83] width 422 height 46
click at [576, 8] on button "Options" at bounding box center [577, 8] width 27 height 9
click at [550, 32] on div "Quote" at bounding box center [562, 33] width 50 height 8
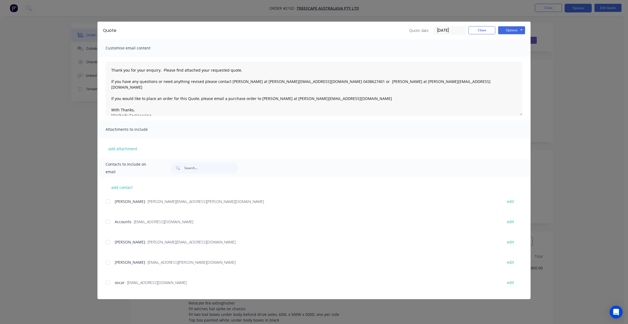
click at [108, 202] on div at bounding box center [107, 201] width 11 height 11
drag, startPoint x: 109, startPoint y: 282, endPoint x: 114, endPoint y: 282, distance: 5.4
click at [110, 282] on div at bounding box center [107, 283] width 11 height 11
click at [518, 29] on button "Options" at bounding box center [511, 30] width 27 height 8
click at [515, 57] on button "Email" at bounding box center [515, 57] width 35 height 9
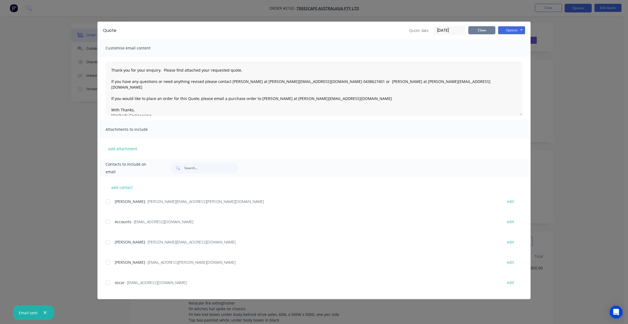
click at [485, 31] on button "Close" at bounding box center [481, 30] width 27 height 8
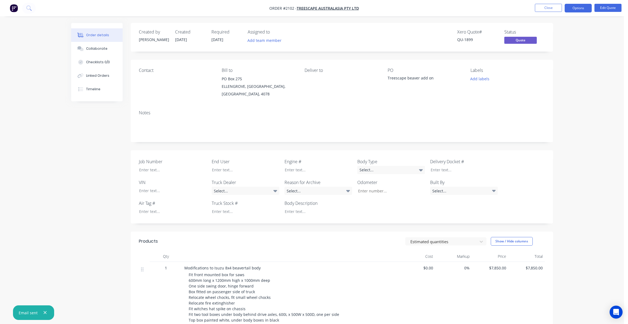
click at [29, 324] on html "Order #2102 - Treescape Australasia Pty Ltd Close Options Edit Quote Order deta…" at bounding box center [314, 212] width 628 height 424
click at [78, 267] on div "Created by [PERSON_NAME] Created [DATE] Required [DATE] Assigned to Add team me…" at bounding box center [312, 223] width 482 height 401
click at [46, 311] on icon "button" at bounding box center [45, 313] width 4 height 5
click at [100, 165] on div "Created by [PERSON_NAME] Created [DATE] Required [DATE] Assigned to Add team me…" at bounding box center [312, 223] width 482 height 401
click at [552, 4] on button "Close" at bounding box center [548, 8] width 27 height 8
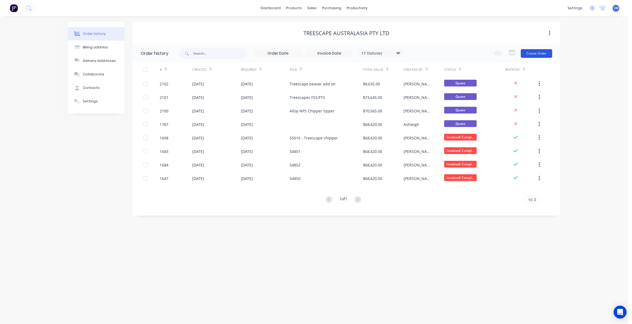
click at [541, 52] on button "Create Order" at bounding box center [536, 53] width 31 height 9
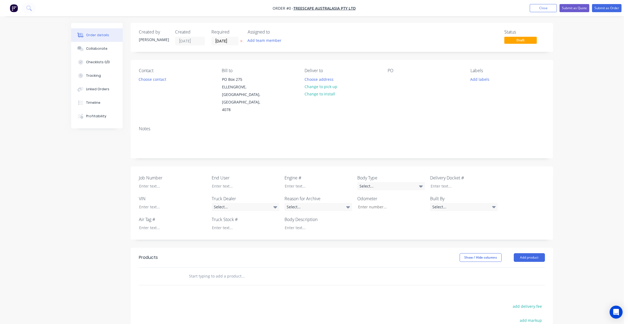
click at [392, 74] on div "PO" at bounding box center [425, 91] width 74 height 46
click at [393, 77] on div at bounding box center [392, 79] width 9 height 8
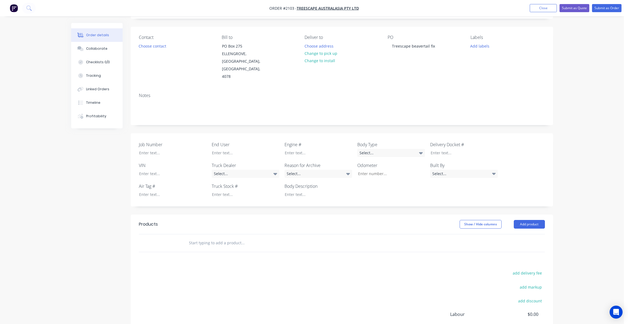
scroll to position [81, 0]
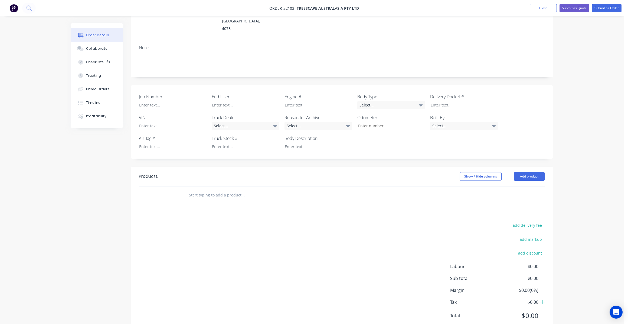
click at [204, 190] on input "text" at bounding box center [243, 195] width 108 height 11
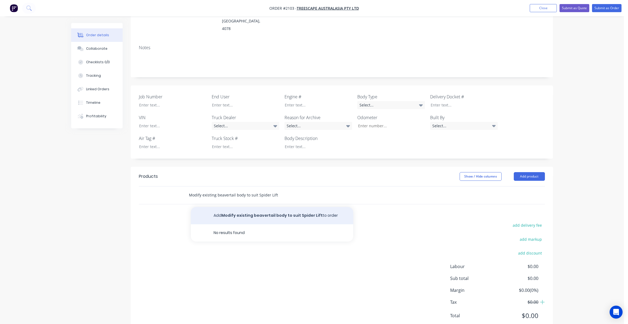
type input "Modify existing beavertail body to suit Spider Lift"
click at [223, 212] on button "Add Modify existing beavertail body to suit Spider Lift to order" at bounding box center [272, 215] width 162 height 17
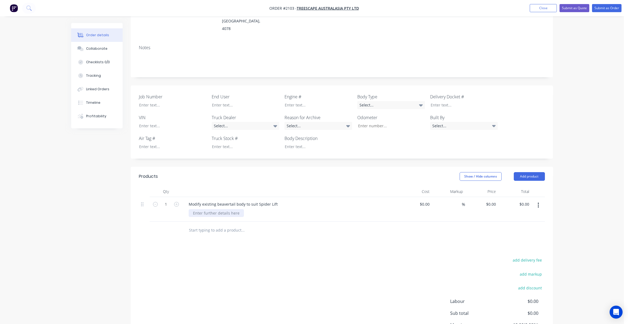
click at [202, 209] on div at bounding box center [216, 213] width 55 height 8
click at [573, 135] on div "Order details Collaborate Checklists 0/0 Tracking Linked Orders Timeline Profit…" at bounding box center [312, 148] width 624 height 459
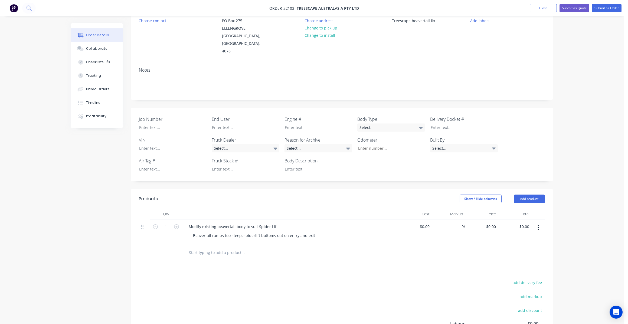
scroll to position [108, 0]
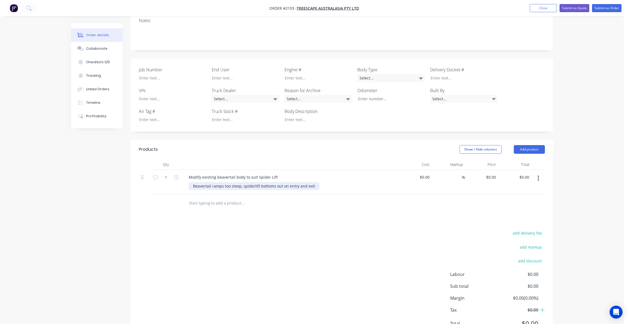
click at [315, 182] on div "Beavertail ramps too steep, spiderlift bottoms out on entry and exit" at bounding box center [254, 186] width 131 height 8
click at [276, 173] on div "Modify existing beavertail body to suit Spider Lift" at bounding box center [233, 177] width 98 height 8
click at [313, 182] on div "Beavertail ramps too steep, spiderlift bottoms out on entry and exit" at bounding box center [254, 186] width 131 height 8
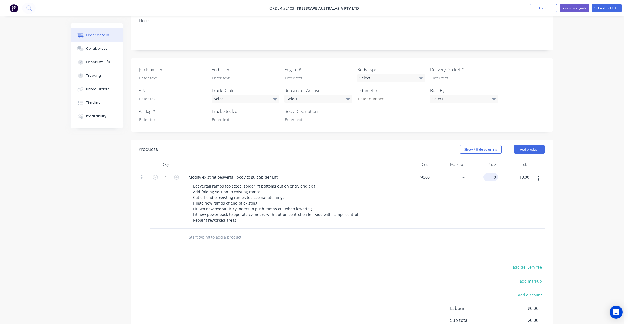
click at [493, 173] on input "0" at bounding box center [491, 177] width 12 height 8
drag, startPoint x: 278, startPoint y: 169, endPoint x: 283, endPoint y: 174, distance: 7.1
click at [278, 173] on div "Modify existing beavertail body to suit Spider Lift" at bounding box center [233, 177] width 98 height 8
click at [493, 173] on input "0" at bounding box center [495, 177] width 6 height 8
type input "$12,650.00"
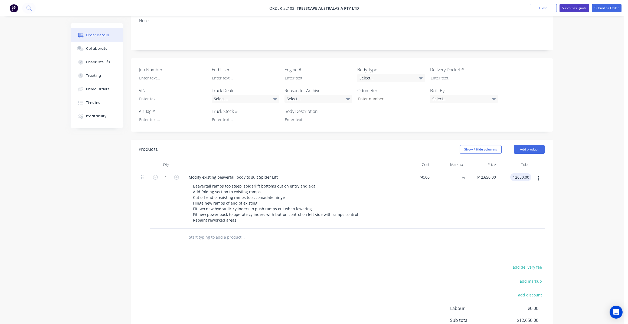
type input "$12,650.00"
click at [573, 7] on button "Submit as Quote" at bounding box center [574, 8] width 30 height 8
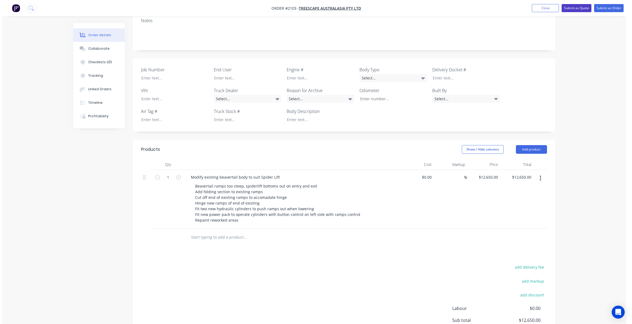
scroll to position [0, 0]
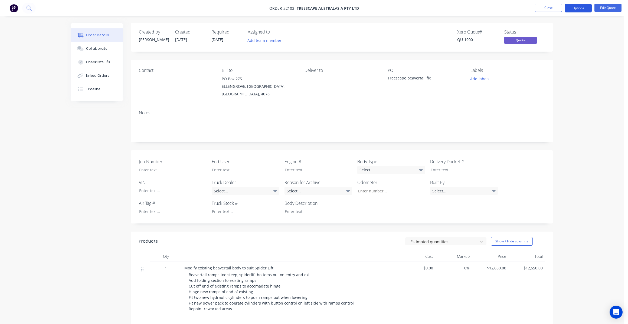
click at [585, 7] on button "Options" at bounding box center [577, 8] width 27 height 9
click at [546, 30] on div "Quote" at bounding box center [562, 33] width 50 height 8
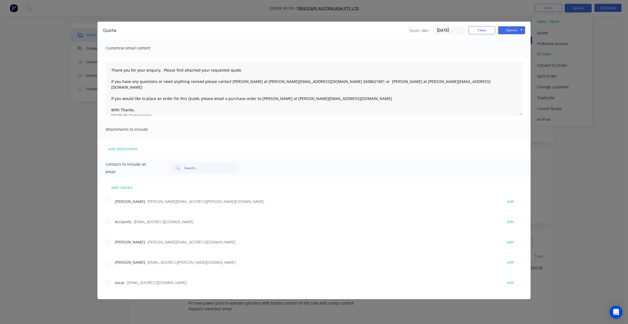
click at [108, 202] on div at bounding box center [107, 201] width 11 height 11
click at [111, 283] on div at bounding box center [107, 283] width 11 height 11
click at [517, 32] on button "Options" at bounding box center [511, 30] width 27 height 8
click at [514, 56] on button "Email" at bounding box center [515, 57] width 35 height 9
click at [480, 29] on button "Close" at bounding box center [481, 30] width 27 height 8
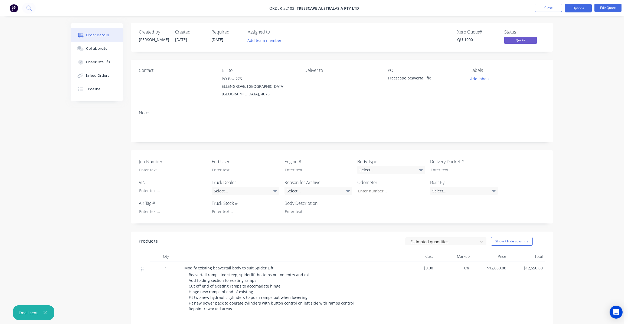
click at [578, 73] on div "Order details Collaborate Checklists 0/0 Linked Orders Timeline Order details C…" at bounding box center [312, 206] width 624 height 413
click at [549, 7] on button "Close" at bounding box center [548, 8] width 27 height 8
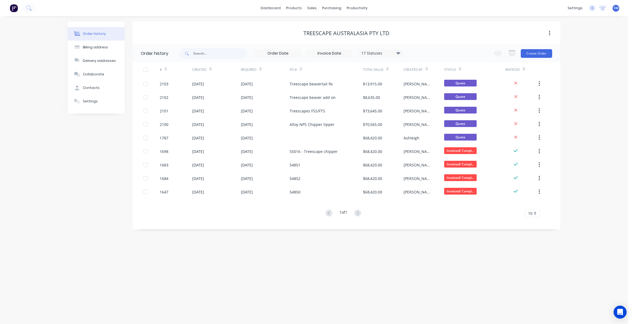
click at [82, 207] on div "Order history Billing address Delivery addresses Collaborate Contacts Settings" at bounding box center [96, 126] width 57 height 208
click at [584, 59] on div "Order history Billing address Delivery addresses Collaborate Contacts Settings …" at bounding box center [314, 170] width 628 height 308
click at [594, 83] on div "Order history Billing address Delivery addresses Collaborate Contacts Settings …" at bounding box center [314, 170] width 628 height 308
click at [450, 29] on div "Treescape Australasia Pty Ltd" at bounding box center [347, 33] width 428 height 10
click at [201, 30] on div "Treescape Australasia Pty Ltd" at bounding box center [347, 33] width 428 height 6
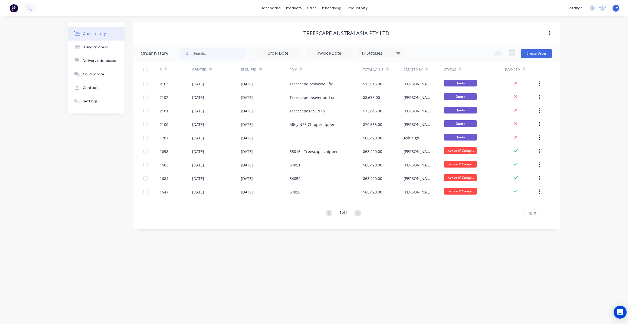
click at [188, 8] on div "dashboard products sales purchasing productivity dashboard products Product Cat…" at bounding box center [314, 8] width 628 height 16
click at [180, 25] on div "Treescape Australasia Pty Ltd" at bounding box center [347, 33] width 428 height 23
click at [172, 8] on div "dashboard products sales purchasing productivity dashboard products Product Cat…" at bounding box center [314, 8] width 628 height 16
click at [173, 29] on div "Treescape Australasia Pty Ltd" at bounding box center [347, 33] width 428 height 10
click at [192, 12] on div "dashboard products sales purchasing productivity dashboard products Product Cat…" at bounding box center [314, 8] width 628 height 16
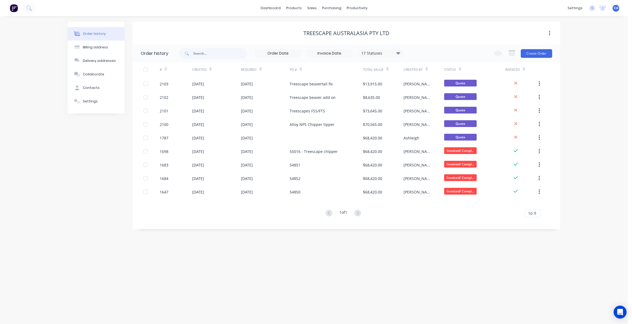
click at [195, 28] on div "Treescape Australasia Pty Ltd" at bounding box center [347, 33] width 428 height 23
click at [191, 11] on div "dashboard products sales purchasing productivity dashboard products Product Cat…" at bounding box center [314, 8] width 628 height 16
click at [194, 29] on div "Treescape Australasia Pty Ltd" at bounding box center [347, 33] width 428 height 10
click at [134, 26] on div "Treescape Australasia Pty Ltd" at bounding box center [347, 33] width 428 height 23
drag, startPoint x: 145, startPoint y: 11, endPoint x: 147, endPoint y: 16, distance: 5.6
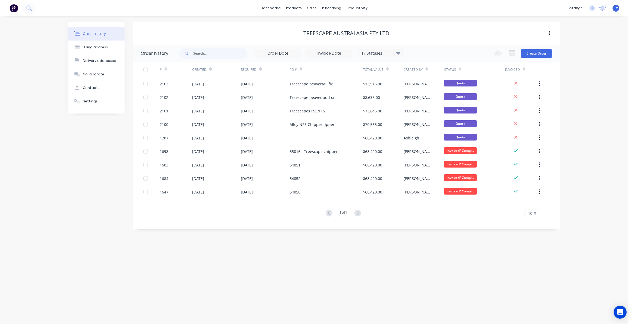
click at [145, 12] on div "dashboard products sales purchasing productivity dashboard products Product Cat…" at bounding box center [314, 8] width 628 height 16
drag, startPoint x: 156, startPoint y: 27, endPoint x: 166, endPoint y: 21, distance: 11.4
click at [156, 27] on div "Treescape Australasia Pty Ltd" at bounding box center [347, 33] width 428 height 23
click at [179, 11] on div "dashboard products sales purchasing productivity dashboard products Product Cat…" at bounding box center [314, 8] width 628 height 16
click at [186, 28] on div "Treescape Australasia Pty Ltd" at bounding box center [347, 33] width 428 height 10
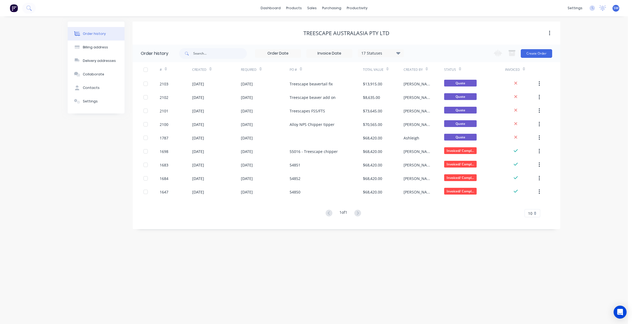
drag, startPoint x: 212, startPoint y: 12, endPoint x: 214, endPoint y: 28, distance: 16.4
click at [212, 12] on div "dashboard products sales purchasing productivity dashboard products Product Cat…" at bounding box center [314, 8] width 628 height 16
drag, startPoint x: 215, startPoint y: 29, endPoint x: 233, endPoint y: 16, distance: 22.1
click at [215, 28] on div "Treescape Australasia Pty Ltd" at bounding box center [347, 33] width 428 height 10
click at [241, 9] on div "dashboard products sales purchasing productivity dashboard products Product Cat…" at bounding box center [314, 8] width 628 height 16
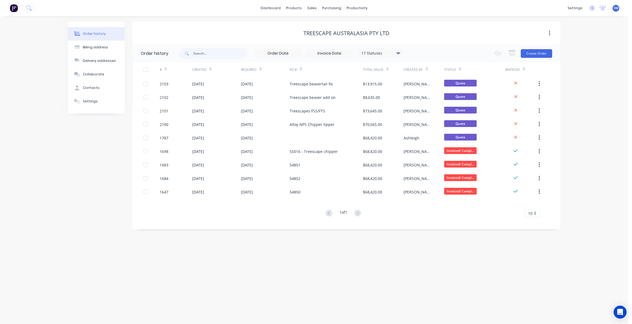
click at [245, 26] on div "Treescape Australasia Pty Ltd" at bounding box center [347, 33] width 428 height 23
click at [510, 29] on div "Treescape Australasia Pty Ltd" at bounding box center [347, 33] width 428 height 10
click at [573, 31] on div "Order history Billing address Delivery addresses Collaborate Contacts Settings …" at bounding box center [314, 170] width 628 height 308
click at [608, 49] on div "Order history Billing address Delivery addresses Collaborate Contacts Settings …" at bounding box center [314, 170] width 628 height 308
click at [41, 6] on div "dashboard products sales purchasing productivity dashboard products Product Cat…" at bounding box center [314, 8] width 628 height 16
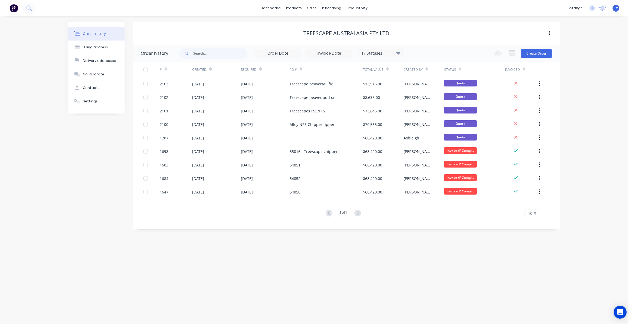
click at [215, 9] on div "dashboard products sales purchasing productivity dashboard products Product Cat…" at bounding box center [314, 8] width 628 height 16
click at [613, 43] on div "Order history Billing address Delivery addresses Collaborate Contacts Settings …" at bounding box center [314, 170] width 628 height 308
click at [592, 111] on div "Order history Billing address Delivery addresses Collaborate Contacts Settings …" at bounding box center [314, 170] width 628 height 308
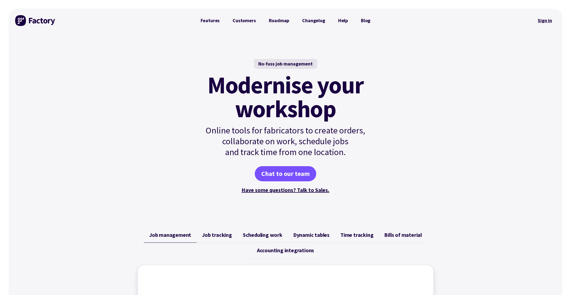
click at [543, 21] on link "Sign in" at bounding box center [545, 20] width 22 height 12
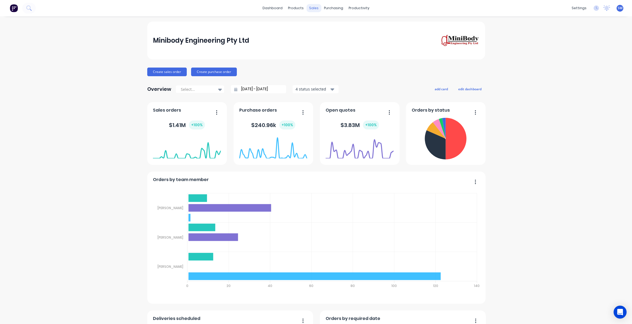
click at [313, 7] on div "sales" at bounding box center [313, 8] width 15 height 8
click at [333, 25] on div "Sales Orders" at bounding box center [332, 26] width 22 height 5
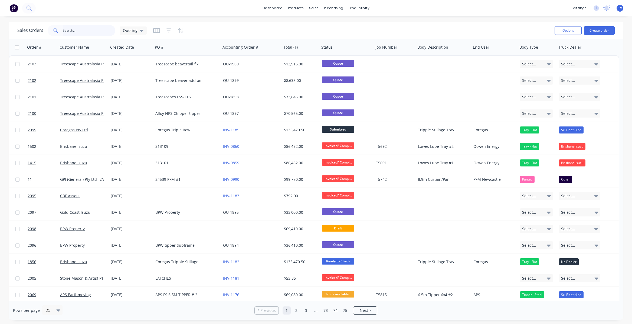
click at [74, 32] on input "text" at bounding box center [89, 30] width 53 height 11
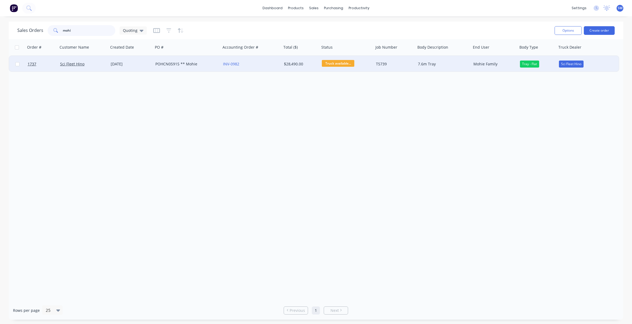
type input "mohi"
click at [176, 64] on div "POHCN05915 ** Mohie" at bounding box center [185, 63] width 60 height 5
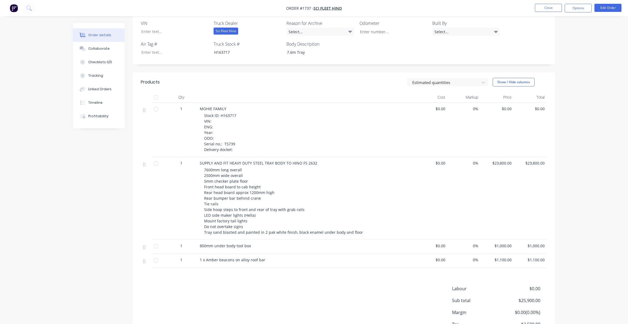
scroll to position [126, 0]
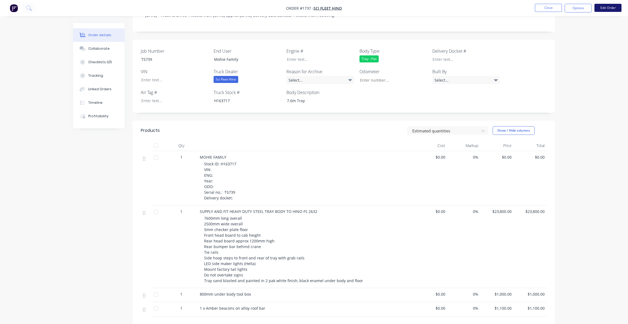
click at [613, 6] on button "Edit Order" at bounding box center [607, 8] width 27 height 8
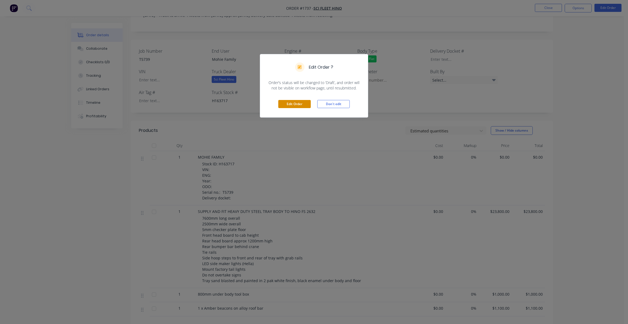
click at [295, 106] on button "Edit Order" at bounding box center [294, 104] width 32 height 8
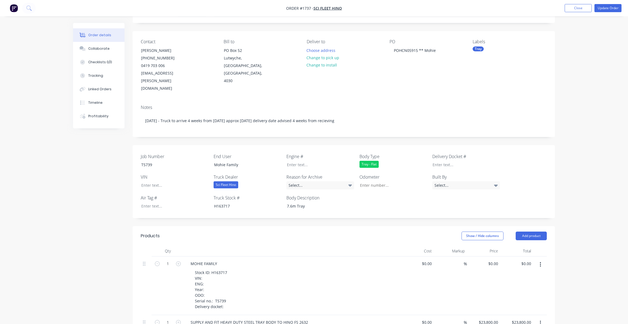
scroll to position [27, 0]
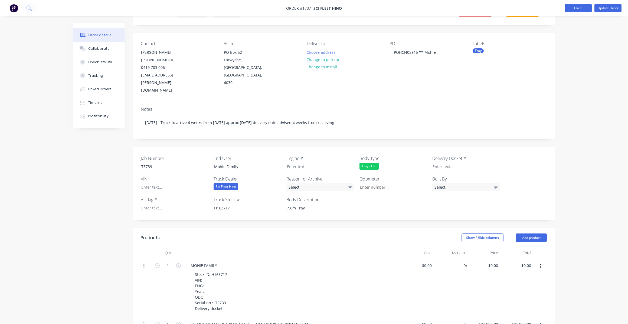
click at [584, 5] on button "Close" at bounding box center [577, 8] width 27 height 8
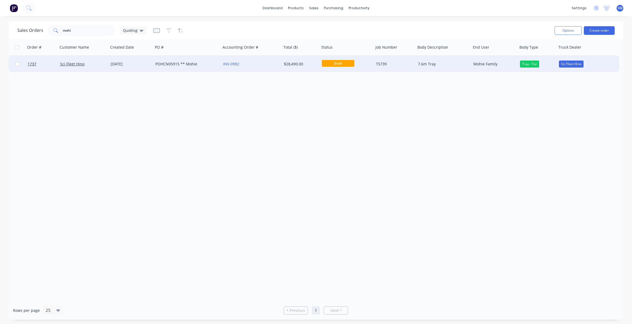
click at [190, 63] on div "POHCN05915 ** Mohie" at bounding box center [185, 63] width 60 height 5
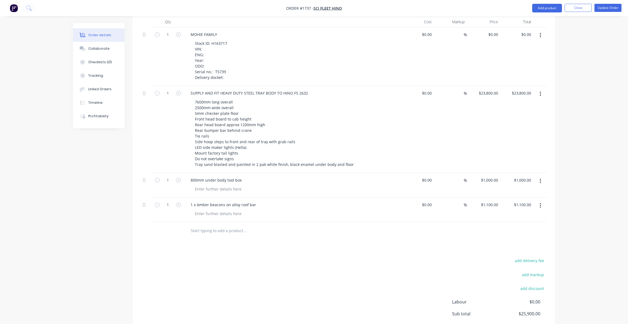
scroll to position [297, 0]
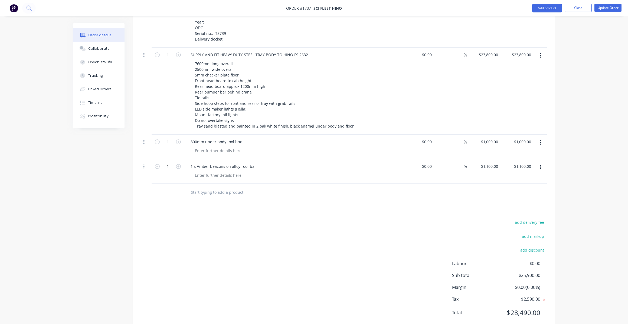
click at [199, 187] on input "text" at bounding box center [245, 192] width 108 height 11
type input "Changes to existing as per request and drawings supplied"
click at [256, 205] on button "Add Changes to existing as per request and drawings supplied to order" at bounding box center [274, 216] width 162 height 22
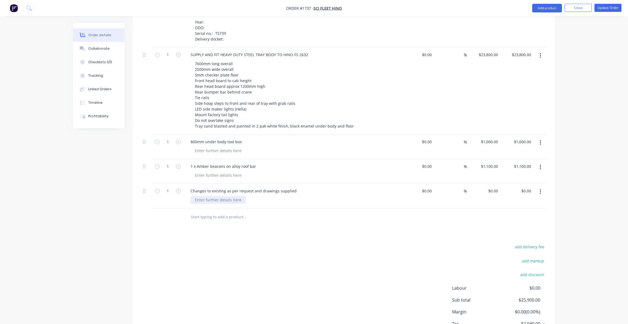
click at [201, 196] on div at bounding box center [218, 200] width 55 height 8
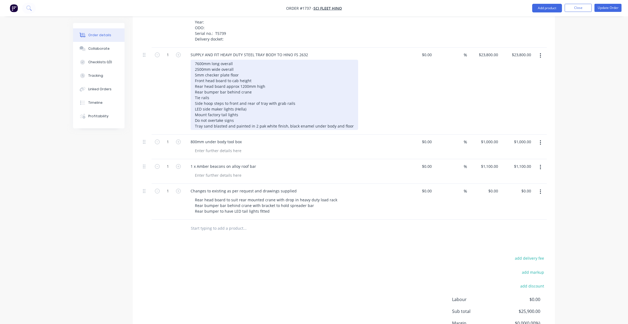
click at [216, 82] on div "7600mm long overall 2500mm wide overall 5mm checker plate floor Front head boar…" at bounding box center [275, 95] width 168 height 70
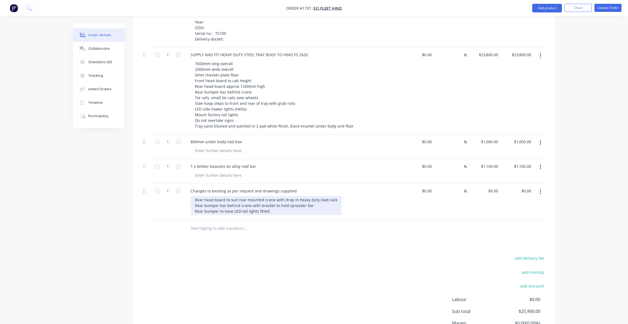
click at [275, 197] on div "Rear head board to suit rear mounted crane with drop in heavy duty load rack Re…" at bounding box center [266, 205] width 151 height 19
click at [262, 196] on div "Rear head board to suit rear mounted crane with drop in heavy duty load rack Re…" at bounding box center [266, 205] width 151 height 19
drag, startPoint x: 272, startPoint y: 184, endPoint x: 225, endPoint y: 185, distance: 46.5
click at [225, 196] on div "Rear head board to suit rear mounted crane with drop in heavy duty load rack Re…" at bounding box center [266, 205] width 151 height 19
drag, startPoint x: 288, startPoint y: 184, endPoint x: 287, endPoint y: 186, distance: 2.8
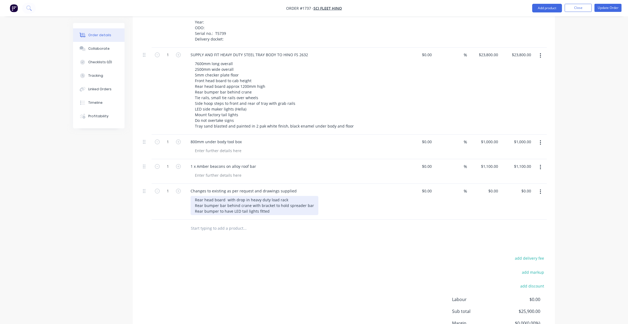
click at [288, 196] on div "Rear head board with drop in heavy duty load rack Rear bumper bar behind crane …" at bounding box center [255, 205] width 128 height 19
click at [296, 196] on div "Rear head board with drop in heavy duty load rack Front head to suit load rack …" at bounding box center [255, 208] width 128 height 25
click at [269, 201] on div "Rear head board with drop in heavy duty load rack Front head to suit load rack …" at bounding box center [255, 208] width 128 height 25
drag, startPoint x: 288, startPoint y: 185, endPoint x: 288, endPoint y: 195, distance: 9.7
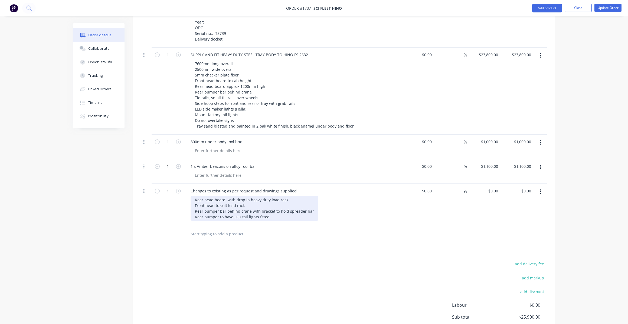
click at [288, 196] on div "Rear head board with drop in heavy duty load rack Front head to suit load rack …" at bounding box center [255, 208] width 128 height 25
click at [244, 196] on div "Rear head board with drop in heavy duty load rack Front head to suit load rack …" at bounding box center [255, 208] width 128 height 25
click at [287, 196] on div "Rear head board with drop in heavy duty load rack Front head to suit load rack …" at bounding box center [255, 208] width 128 height 25
click at [272, 199] on div "Rear head board with drop in heavy duty load rack Front head to suit load rack …" at bounding box center [255, 208] width 128 height 25
click at [273, 203] on div "Rear head board with drop in heavy duty load rack Front head to suit load rack …" at bounding box center [255, 208] width 128 height 25
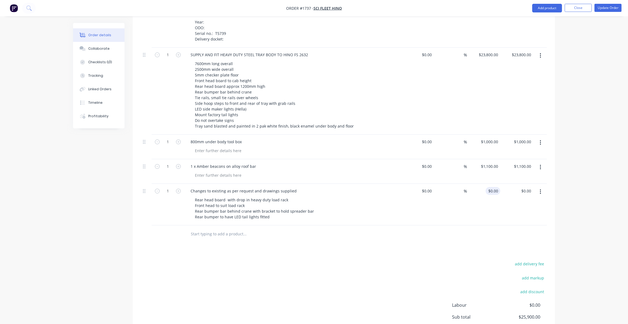
click at [493, 187] on div "$0.00 $0.00" at bounding box center [492, 191] width 15 height 8
type input "$5,800.00"
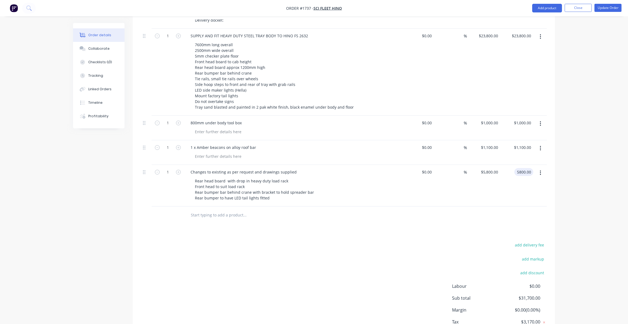
scroll to position [339, 0]
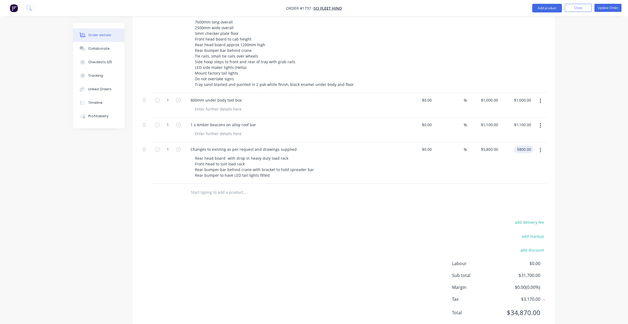
type input "$5,800.00"
click at [201, 187] on input "text" at bounding box center [245, 192] width 108 height 11
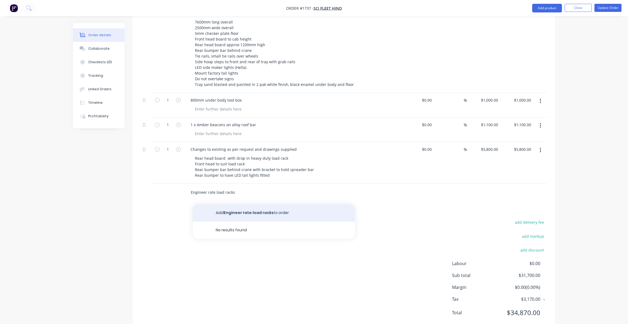
type input "Engineer rate load racks"
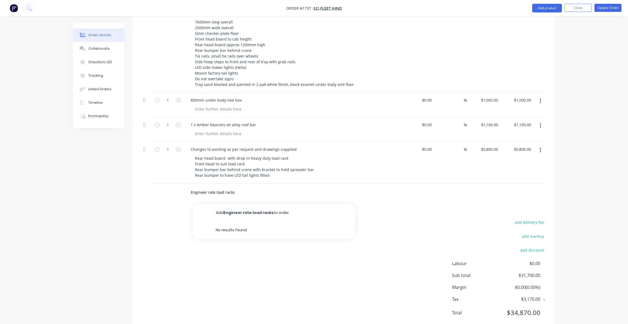
drag, startPoint x: 233, startPoint y: 195, endPoint x: 360, endPoint y: 198, distance: 127.2
click at [235, 205] on button "Add Engineer rate load racks to order" at bounding box center [274, 213] width 162 height 17
click at [492, 187] on div "0 0" at bounding box center [496, 191] width 8 height 8
type input "$3,000.00"
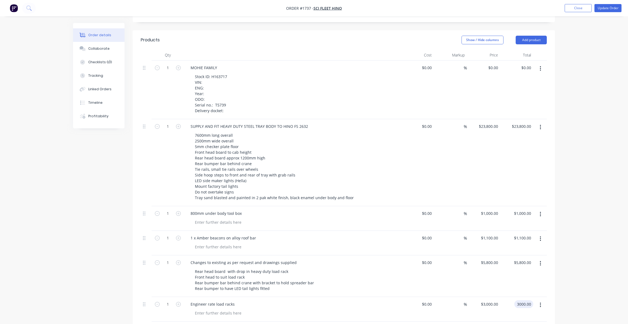
scroll to position [201, 0]
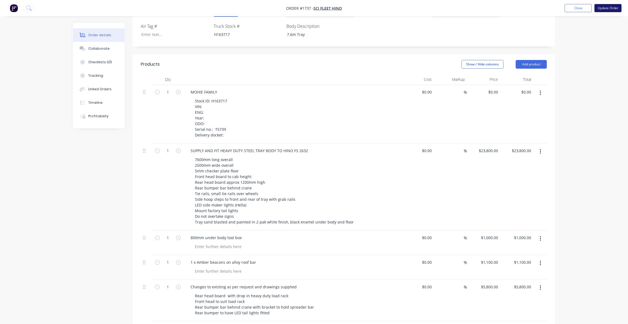
type input "$3,000.00"
click at [609, 8] on button "Update Order" at bounding box center [607, 8] width 27 height 8
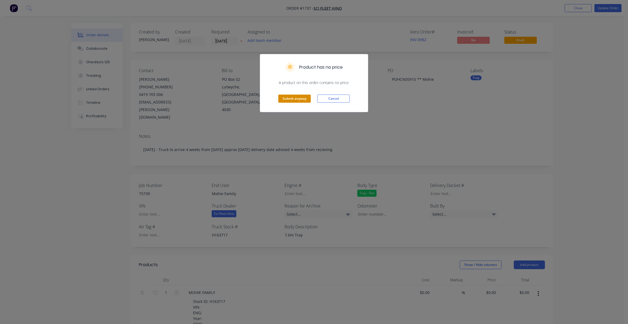
click at [292, 96] on button "Submit anyway" at bounding box center [294, 99] width 32 height 8
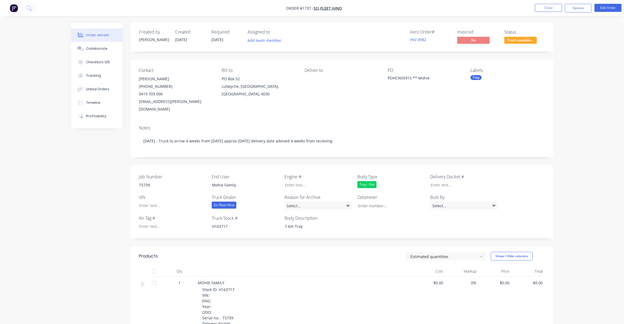
click at [380, 121] on div "Notes 18/08/25 - Truck to arrive 4 weeks from today approx 16/09/25 delivery da…" at bounding box center [342, 139] width 422 height 36
click at [576, 8] on button "Options" at bounding box center [577, 8] width 27 height 9
click at [561, 139] on div "Convert to Quote" at bounding box center [562, 141] width 50 height 8
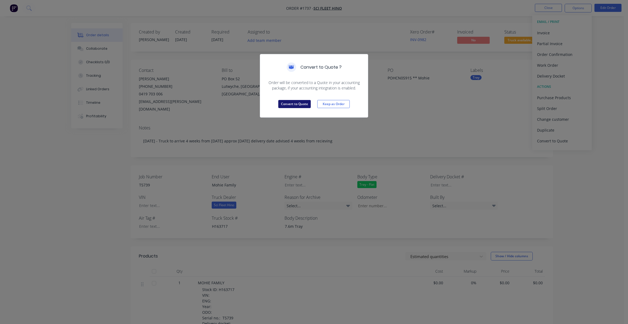
click at [299, 101] on button "Convert to Quote" at bounding box center [294, 104] width 32 height 8
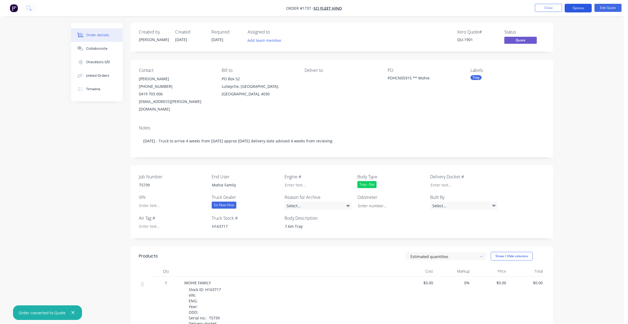
click at [580, 6] on button "Options" at bounding box center [577, 8] width 27 height 9
click at [549, 33] on div "Quote" at bounding box center [562, 33] width 50 height 8
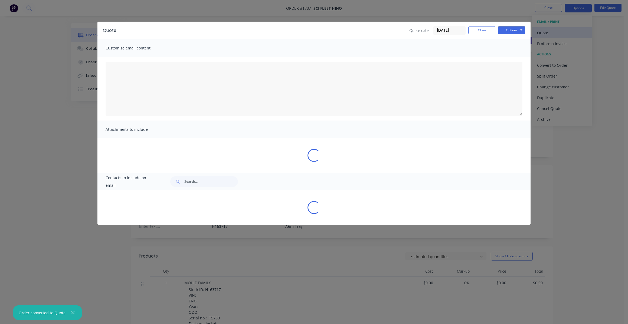
type textarea "Thank you for your enquiry. Please find attached your requested quote. If you h…"
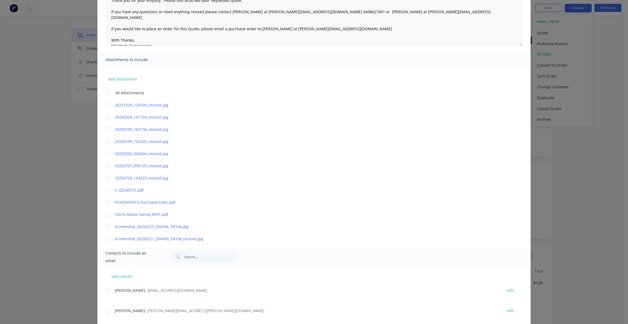
scroll to position [189, 0]
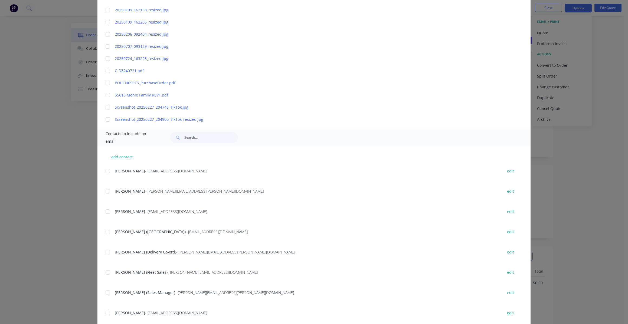
click at [105, 192] on div at bounding box center [107, 191] width 11 height 11
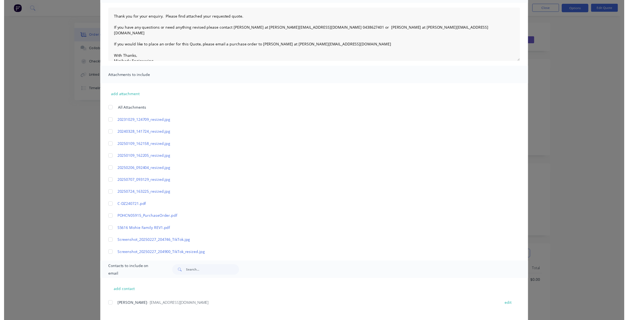
scroll to position [0, 0]
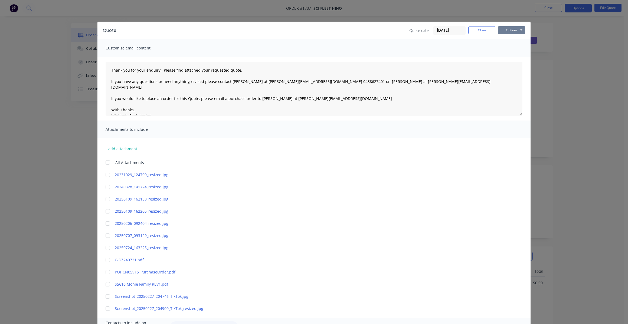
click at [510, 29] on button "Options" at bounding box center [511, 30] width 27 height 8
click at [515, 55] on button "Email" at bounding box center [515, 57] width 35 height 9
drag, startPoint x: 45, startPoint y: 312, endPoint x: 50, endPoint y: 257, distance: 56.0
click at [44, 312] on icon "button" at bounding box center [45, 313] width 4 height 5
click at [477, 29] on button "Close" at bounding box center [481, 30] width 27 height 8
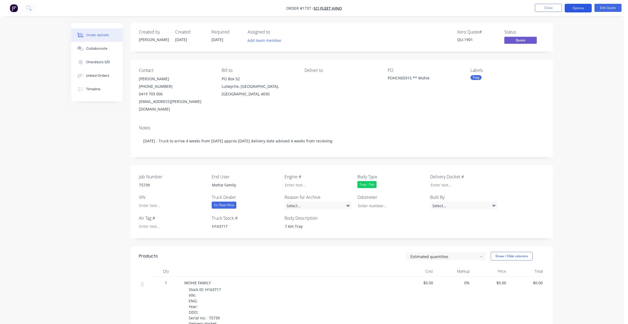
click at [581, 8] on button "Options" at bounding box center [577, 8] width 27 height 9
click at [557, 65] on div "Convert to Order" at bounding box center [562, 65] width 50 height 8
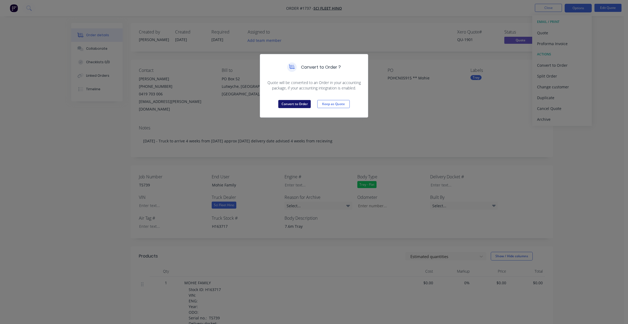
click at [294, 100] on button "Convert to Order" at bounding box center [294, 104] width 32 height 8
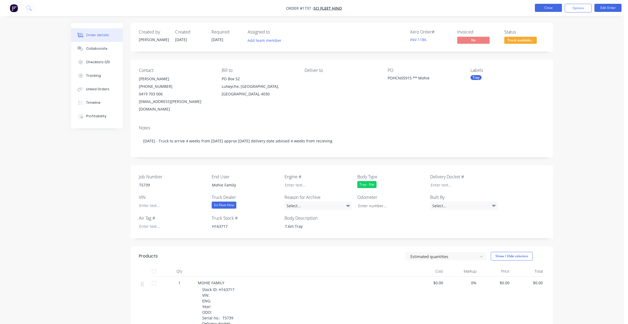
click at [549, 8] on button "Close" at bounding box center [548, 8] width 27 height 8
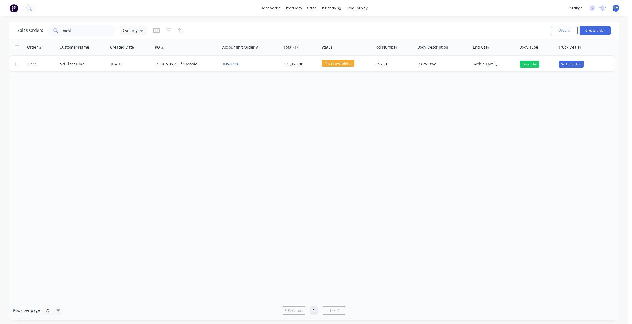
click at [453, 150] on div "Order # Customer Name Created Date PO # Accounting Order # Total ($) Status Job…" at bounding box center [314, 170] width 610 height 262
drag, startPoint x: 73, startPoint y: 29, endPoint x: 26, endPoint y: 27, distance: 47.4
click at [24, 27] on div "Sales Orders mohi Quoting" at bounding box center [81, 30] width 129 height 11
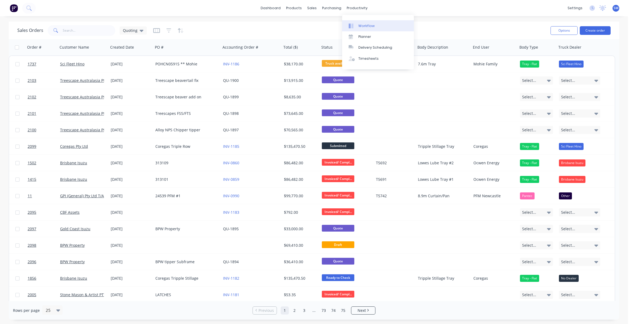
click at [369, 25] on div "Workflow" at bounding box center [366, 26] width 16 height 5
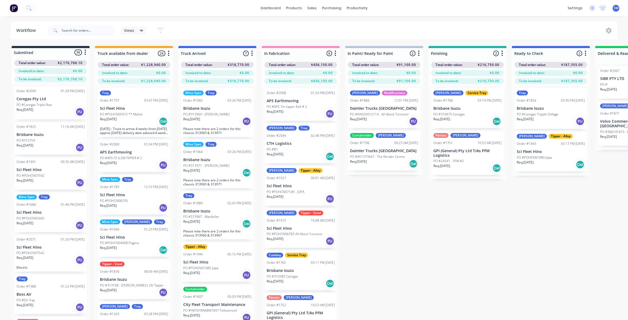
click at [432, 234] on div "Submitted 36 Status colour #273444 hex #273444 Save Cancel Summaries Total orde…" at bounding box center [486, 193] width 981 height 294
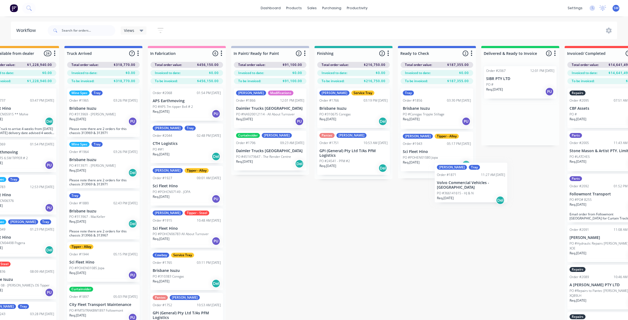
scroll to position [0, 116]
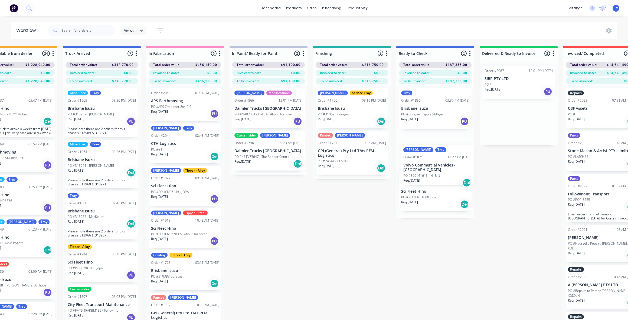
drag, startPoint x: 522, startPoint y: 124, endPoint x: 437, endPoint y: 168, distance: 94.9
click at [437, 168] on div "Submitted 36 Status colour #273444 hex #273444 Save Cancel Summaries Total orde…" at bounding box center [370, 193] width 981 height 294
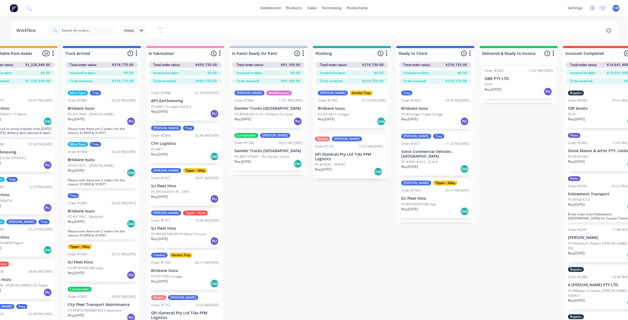
drag, startPoint x: 343, startPoint y: 179, endPoint x: 346, endPoint y: 159, distance: 21.0
click at [346, 158] on div "Mitch Service Tray Order #1766 03:19 PM 13/05/25 Brisbane Isuzu PO #310675 Core…" at bounding box center [352, 131] width 78 height 95
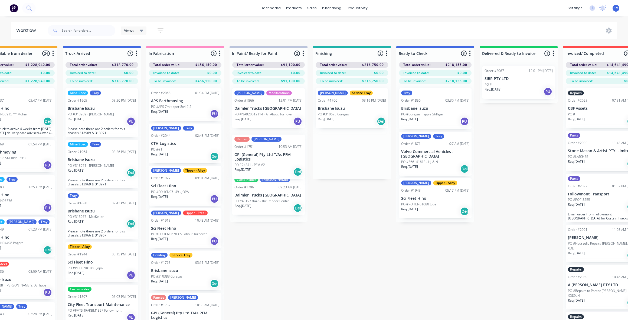
drag, startPoint x: 343, startPoint y: 150, endPoint x: 255, endPoint y: 105, distance: 99.4
click at [260, 156] on div "Submitted 36 Status colour #273444 hex #273444 Save Cancel Summaries Total orde…" at bounding box center [370, 193] width 981 height 294
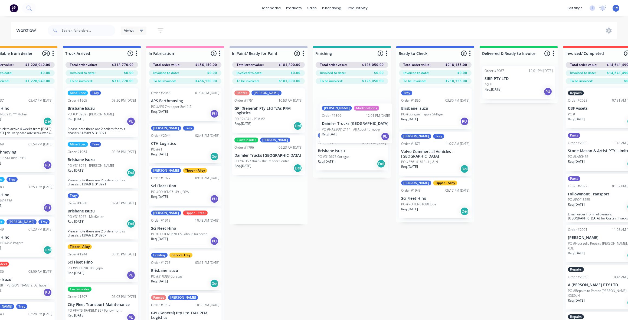
drag, startPoint x: 255, startPoint y: 103, endPoint x: 344, endPoint y: 121, distance: 90.5
click at [344, 121] on div "Submitted 36 Status colour #273444 hex #273444 Save Cancel Summaries Total orde…" at bounding box center [370, 193] width 981 height 294
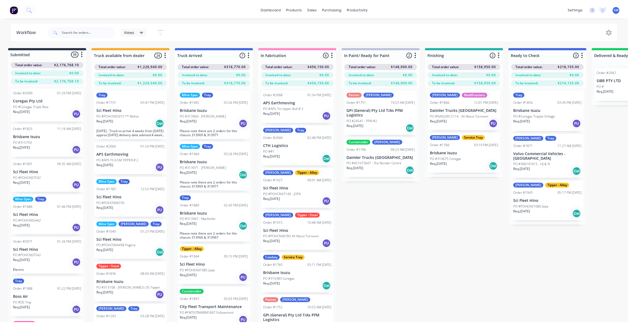
scroll to position [0, 0]
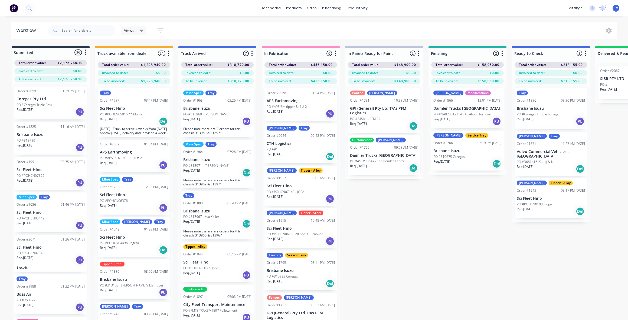
click at [412, 229] on div "Submitted 36 Status colour #273444 hex #273444 Save Cancel Summaries Total orde…" at bounding box center [486, 193] width 981 height 294
click at [441, 225] on div "Submitted 36 Status colour #273444 hex #273444 Save Cancel Summaries Total orde…" at bounding box center [486, 193] width 981 height 294
drag, startPoint x: 467, startPoint y: 8, endPoint x: 473, endPoint y: 1, distance: 9.4
click at [467, 6] on div "dashboard products sales purchasing productivity dashboard products Product Cat…" at bounding box center [314, 8] width 628 height 16
click at [434, 242] on div "Submitted 36 Status colour #273444 hex #273444 Save Cancel Summaries Total orde…" at bounding box center [486, 193] width 981 height 294
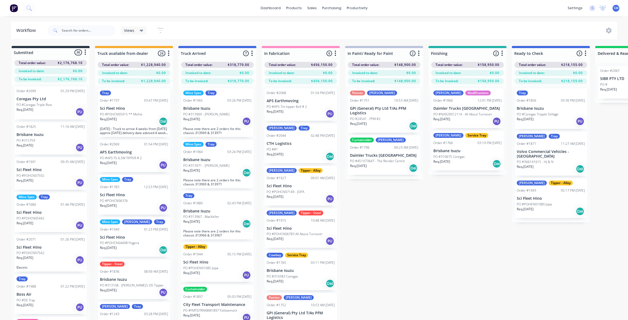
click at [404, 244] on div "Submitted 36 Status colour #273444 hex #273444 Save Cancel Summaries Total orde…" at bounding box center [486, 193] width 981 height 294
click at [231, 23] on div "Views Save new view None (Default) edit Show/Hide statuses Show line item cards…" at bounding box center [332, 30] width 571 height 16
click at [223, 33] on div "Views Save new view None (Default) edit Show/Hide statuses Show line item cards…" at bounding box center [332, 30] width 571 height 16
click at [303, 30] on div "Views Save new view None (Default) edit Show/Hide statuses Show line item cards…" at bounding box center [332, 30] width 571 height 16
click at [440, 236] on div "Submitted 36 Status colour #273444 hex #273444 Save Cancel Summaries Total orde…" at bounding box center [486, 193] width 981 height 294
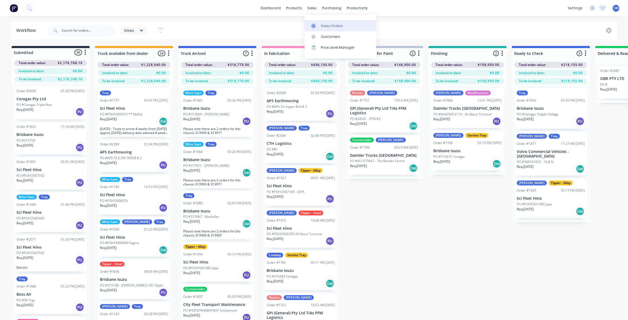
click at [330, 23] on link "Sales Orders" at bounding box center [340, 25] width 72 height 11
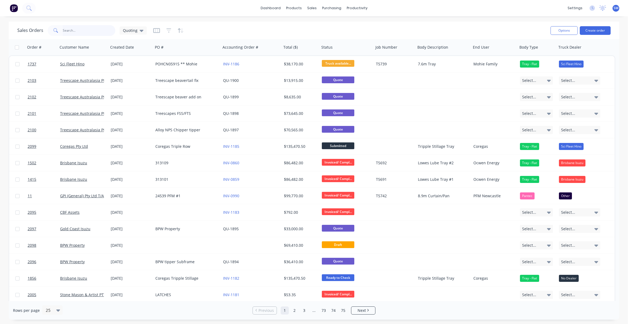
click at [70, 29] on input "text" at bounding box center [89, 30] width 53 height 11
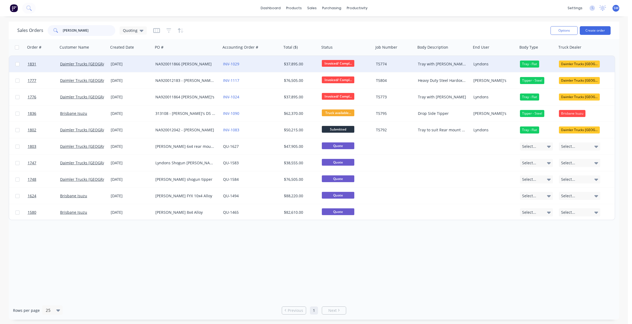
type input "lyndons"
click at [169, 61] on div "NA920011866 Lyndons" at bounding box center [185, 63] width 60 height 5
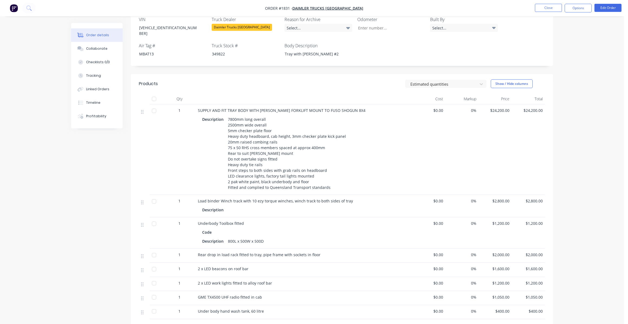
scroll to position [162, 0]
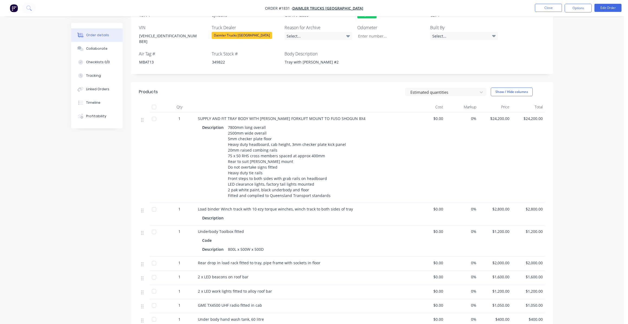
drag, startPoint x: 368, startPoint y: 77, endPoint x: 383, endPoint y: 71, distance: 16.5
click at [368, 88] on div "Estimated quantities Show / Hide columns" at bounding box center [385, 92] width 320 height 9
click at [577, 8] on button "Options" at bounding box center [577, 8] width 27 height 9
click at [547, 119] on div "Duplicate" at bounding box center [562, 120] width 50 height 8
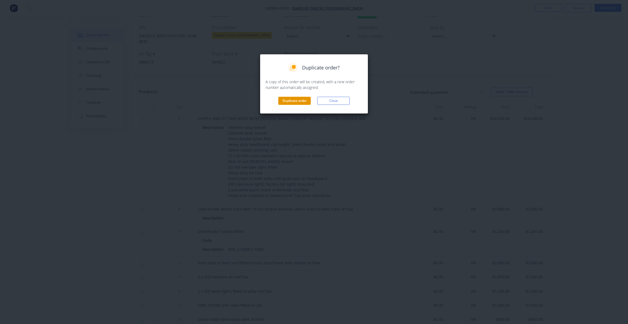
click at [300, 99] on button "Duplicate order" at bounding box center [294, 101] width 32 height 8
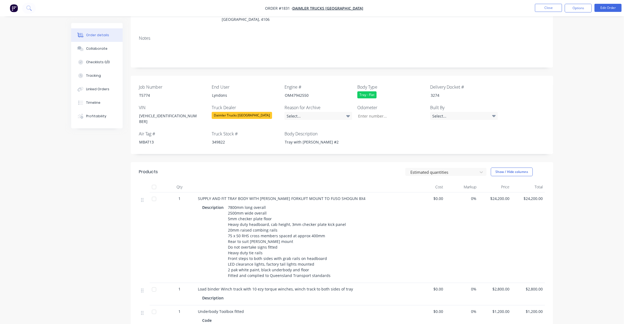
scroll to position [81, 0]
click at [585, 67] on div "Order details Collaborate Checklists 0/0 Tracking Linked Orders Timeline Profit…" at bounding box center [312, 212] width 624 height 586
click at [345, 169] on div "Estimated quantities Show / Hide columns" at bounding box center [385, 173] width 320 height 9
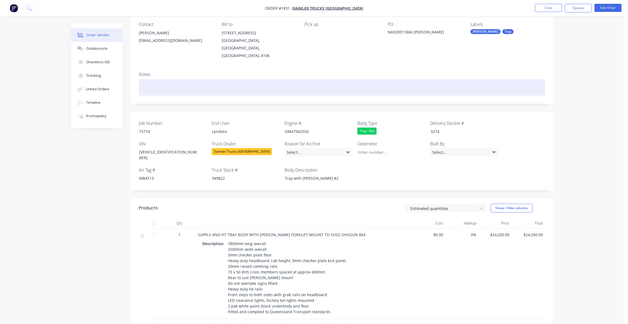
scroll to position [0, 0]
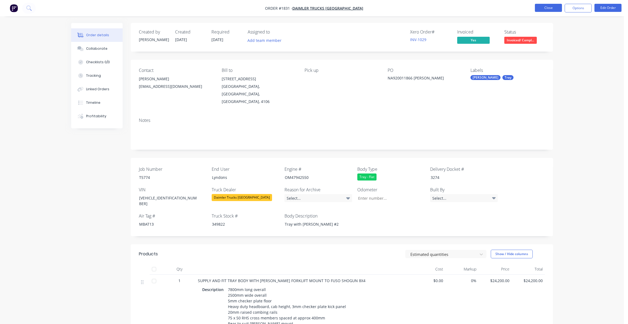
click at [547, 5] on button "Close" at bounding box center [548, 8] width 27 height 8
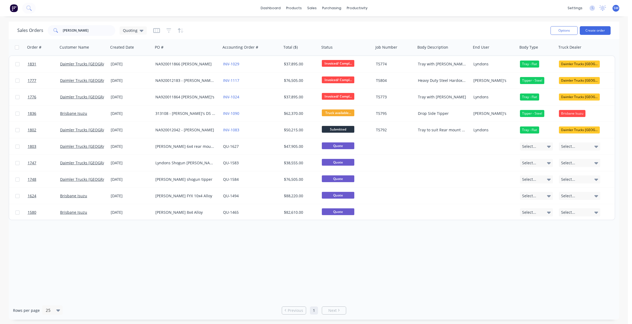
click at [276, 251] on div "Order # Customer Name Created Date PO # Accounting Order # Total ($) Status Job…" at bounding box center [314, 170] width 610 height 262
drag, startPoint x: 73, startPoint y: 29, endPoint x: -5, endPoint y: 29, distance: 77.9
click at [0, 29] on html "dashboard products sales purchasing productivity dashboard products Product Cat…" at bounding box center [316, 162] width 632 height 324
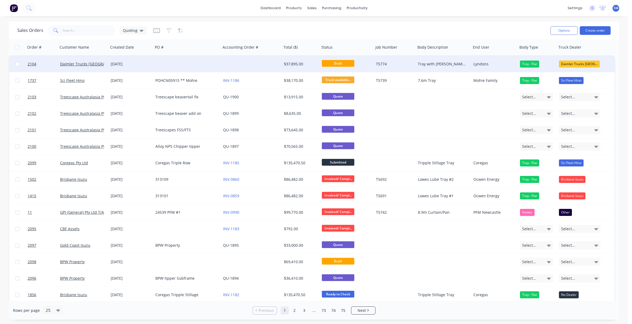
click at [120, 61] on div "[DATE]" at bounding box center [131, 63] width 40 height 5
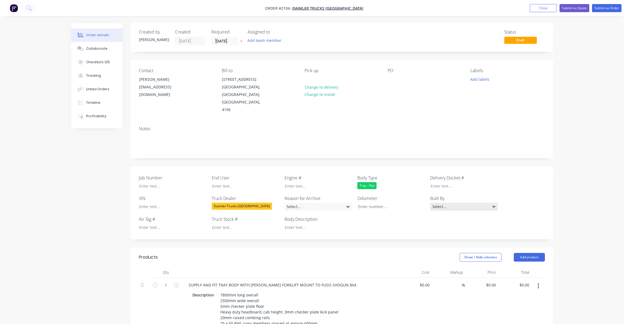
type input "$24,200.00"
type input "$2,800.00"
type input "$1,200.00"
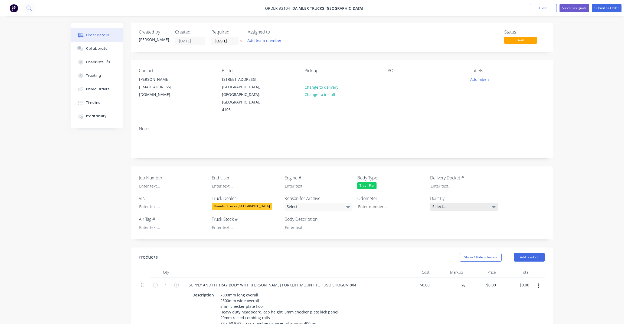
type input "$1,200.00"
type input "$2,000.00"
type input "$1,600.00"
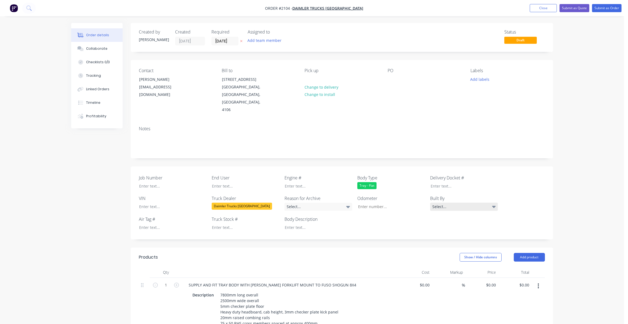
type input "$1,200.00"
type input "$1,050.00"
type input "$400.00"
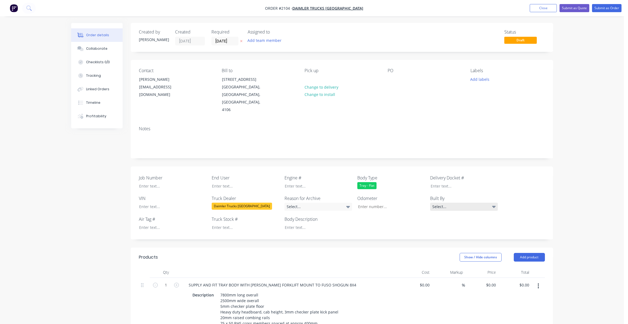
type input "$400.00"
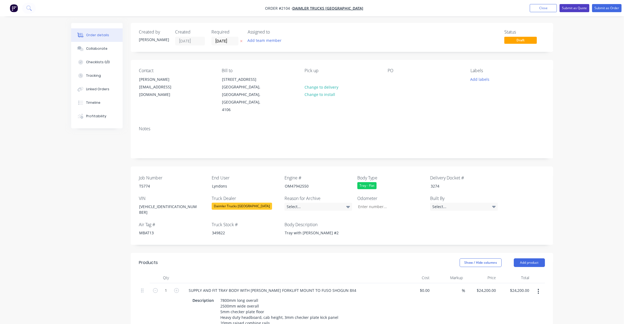
click at [574, 7] on button "Submit as Quote" at bounding box center [574, 8] width 30 height 8
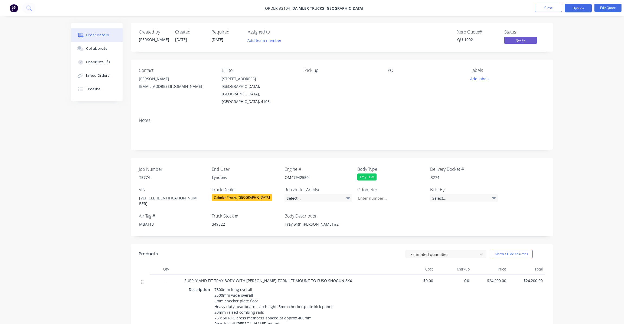
click at [343, 89] on div "Pick up" at bounding box center [341, 87] width 74 height 38
click at [386, 96] on div "Contact Chris Mannell cmannell@vvgtruck.com.au Bill to 1699 Ipswich Road ROCKLE…" at bounding box center [342, 87] width 422 height 54
drag, startPoint x: 422, startPoint y: 166, endPoint x: 404, endPoint y: 166, distance: 17.9
click at [404, 166] on div "Job Number T5774 End User Lyndons Engine # OM47942550 Body Type Tray - Flat Del…" at bounding box center [342, 197] width 422 height 78
drag, startPoint x: 313, startPoint y: 164, endPoint x: 244, endPoint y: 161, distance: 69.6
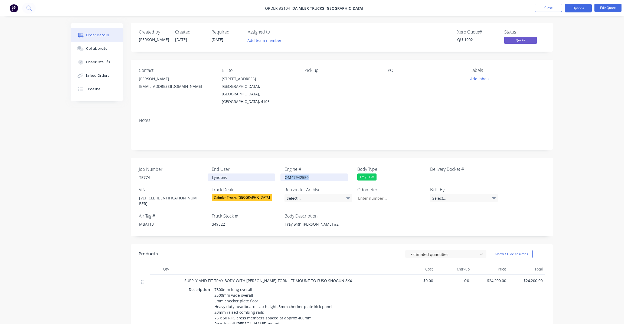
click at [244, 161] on div "Job Number T5774 End User Lyndons Engine # OM47942550 Body Type Tray - Flat Del…" at bounding box center [342, 197] width 422 height 78
drag, startPoint x: 239, startPoint y: 166, endPoint x: 186, endPoint y: 160, distance: 53.4
click at [186, 160] on div "Job Number T5774 End User Lyndons Engine # Body Type Tray - Flat Delivery Docke…" at bounding box center [342, 197] width 422 height 78
drag, startPoint x: 153, startPoint y: 167, endPoint x: 115, endPoint y: 165, distance: 37.4
click at [115, 165] on div "Created by Stephen Created 24/09/25 Required 24/09/25 Assigned to Add team memb…" at bounding box center [312, 304] width 482 height 563
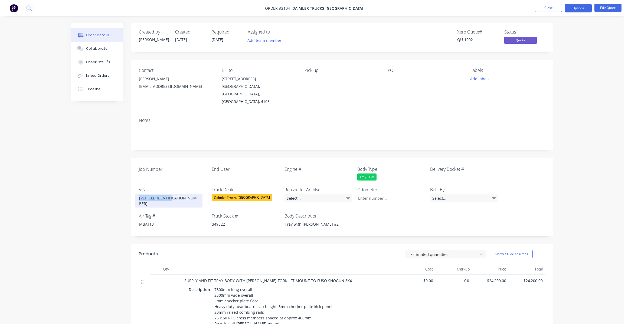
drag, startPoint x: 166, startPoint y: 186, endPoint x: 119, endPoint y: 182, distance: 47.2
click at [119, 182] on div "Created by Stephen Created 24/09/25 Required 24/09/25 Assigned to Add team memb…" at bounding box center [312, 304] width 482 height 563
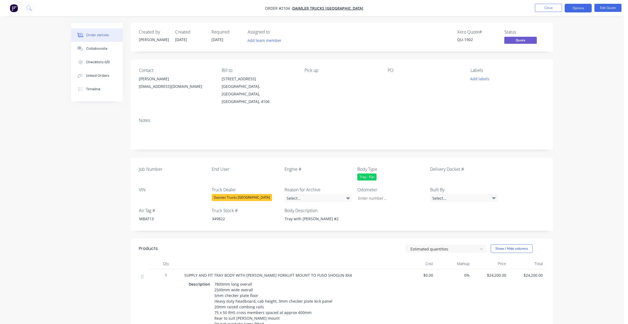
drag, startPoint x: 242, startPoint y: 184, endPoint x: 245, endPoint y: 185, distance: 3.2
click at [243, 194] on div "Daimler Trucks [GEOGRAPHIC_DATA]" at bounding box center [242, 197] width 60 height 7
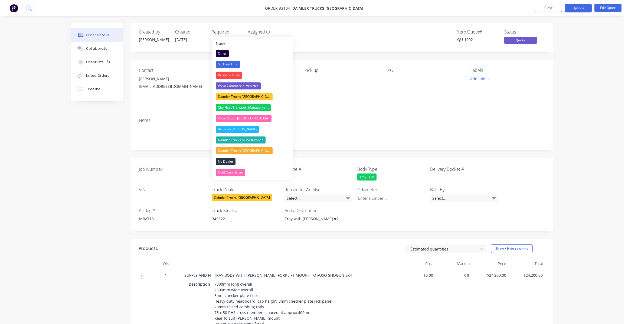
click at [230, 63] on div "Sci Fleet Hino" at bounding box center [228, 64] width 25 height 7
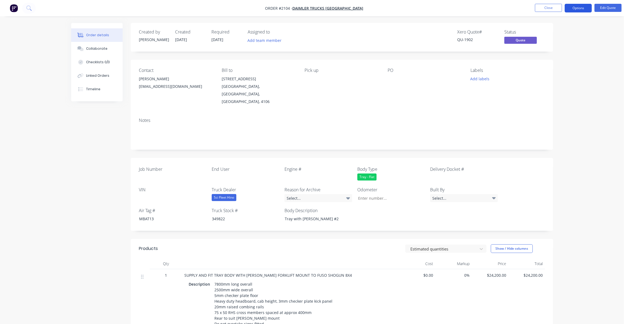
click at [580, 6] on button "Options" at bounding box center [577, 8] width 27 height 9
click at [551, 86] on div "Change customer" at bounding box center [562, 87] width 50 height 8
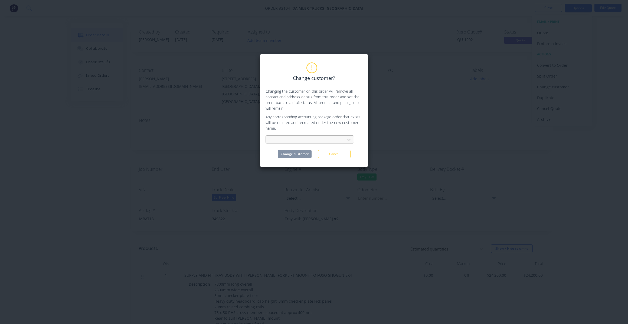
click at [285, 139] on div at bounding box center [306, 140] width 72 height 7
type input "sci"
click at [283, 151] on div "Sci Fleet Hino" at bounding box center [309, 152] width 88 height 10
click at [294, 154] on button "Change customer" at bounding box center [295, 154] width 34 height 8
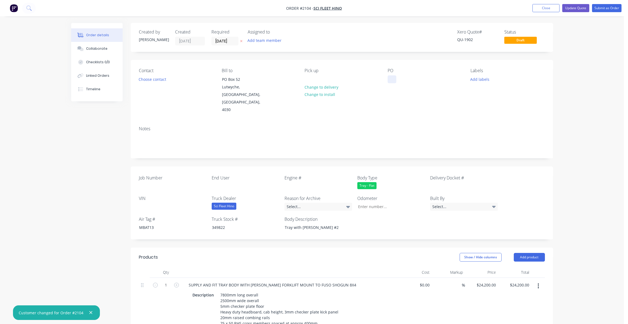
click at [394, 81] on div at bounding box center [392, 79] width 9 height 8
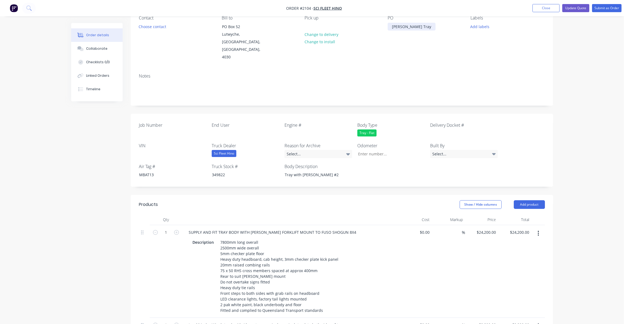
scroll to position [54, 0]
click at [321, 170] on div "Tray with Moffett #2" at bounding box center [314, 174] width 68 height 8
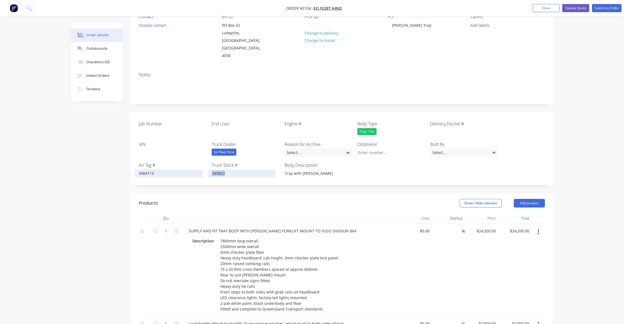
drag, startPoint x: 229, startPoint y: 158, endPoint x: 193, endPoint y: 157, distance: 35.7
click at [193, 157] on div "Job Number End User Engine # Body Type Tray - Flat Delivery Docket # VIN Truck …" at bounding box center [342, 149] width 422 height 73
drag, startPoint x: 164, startPoint y: 160, endPoint x: 130, endPoint y: 158, distance: 33.9
click at [131, 157] on div "Job Number End User Engine # Body Type Tray - Flat Delivery Docket # VIN Truck …" at bounding box center [342, 149] width 422 height 73
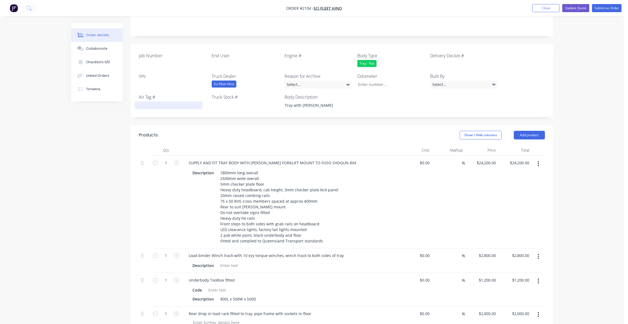
scroll to position [162, 0]
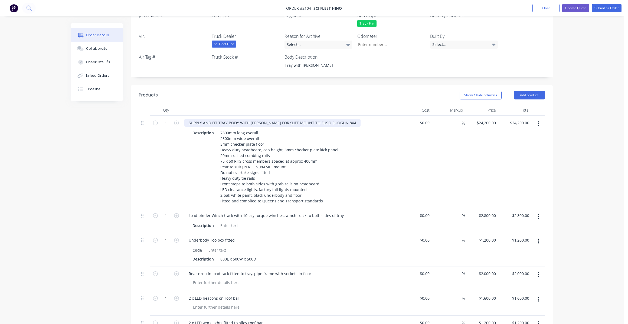
click at [230, 119] on div "SUPPLY AND FIT TRAY BODY WITH MOFFETT FORKLIFT MOUNT TO FUSO SHOGUN 8X4" at bounding box center [272, 123] width 176 height 8
drag, startPoint x: 342, startPoint y: 107, endPoint x: 306, endPoint y: 107, distance: 36.0
click at [306, 119] on div "SUPPLY AND FIT TRAY BODY WITH MOFFETT FORKLIFT MOUNT TO FUSO SHOGUN 8X4" at bounding box center [272, 123] width 176 height 8
click at [486, 119] on input "$24,200.00" at bounding box center [487, 123] width 22 height 8
type input "$25,200.00"
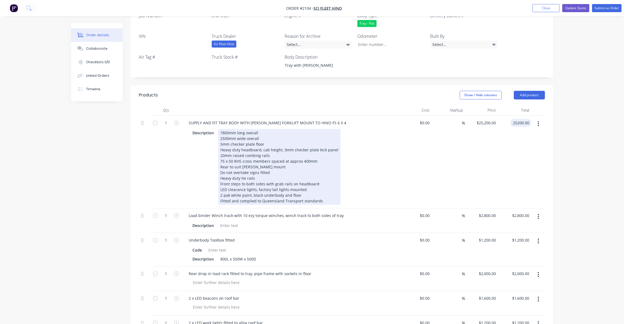
click at [223, 129] on div "7800mm long overall 2500mm wide overall 5mm checker plate floor Heavy duty head…" at bounding box center [279, 167] width 122 height 76
type input "$25,200.00"
drag, startPoint x: 301, startPoint y: 179, endPoint x: 305, endPoint y: 182, distance: 4.7
click at [302, 179] on div "7800mm long overall 2500mm wide overall 5mm checker plate floor Heavy duty head…" at bounding box center [279, 167] width 122 height 76
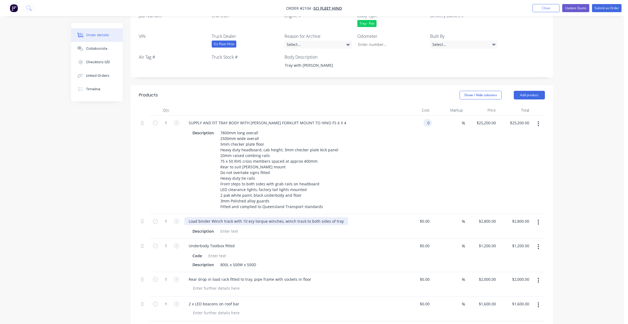
click at [247, 218] on div "Load binder Winch track with 10 ezy torque winches, winch track to both sides o…" at bounding box center [266, 222] width 164 height 8
type input "$0.00"
drag, startPoint x: 340, startPoint y: 207, endPoint x: 232, endPoint y: 210, distance: 108.0
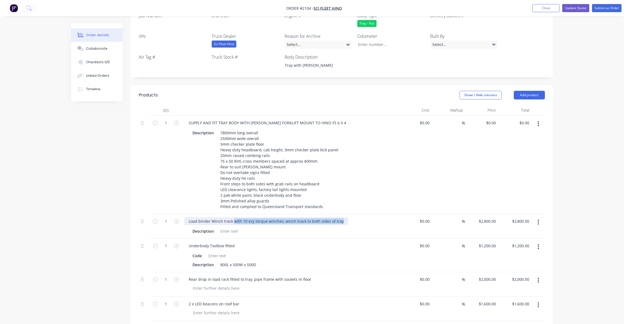
click at [232, 218] on div "Load binder Winch track with 10 ezy torque winches, winch track to both sides o…" at bounding box center [266, 222] width 164 height 8
click at [493, 218] on input "2800" at bounding box center [488, 222] width 20 height 8
type input "1200"
type input "2800.00"
type input "$1,200.00"
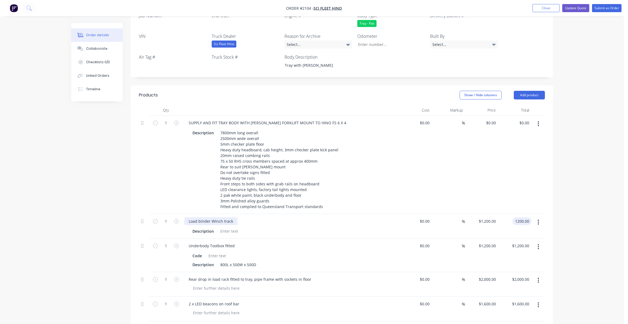
click at [231, 218] on div "Load binder Winch track" at bounding box center [210, 222] width 53 height 8
type input "$1,200.00"
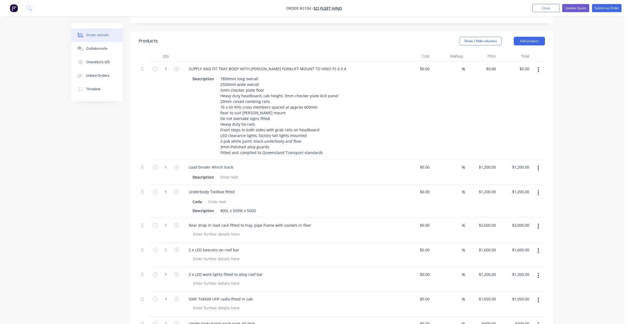
scroll to position [185, 0]
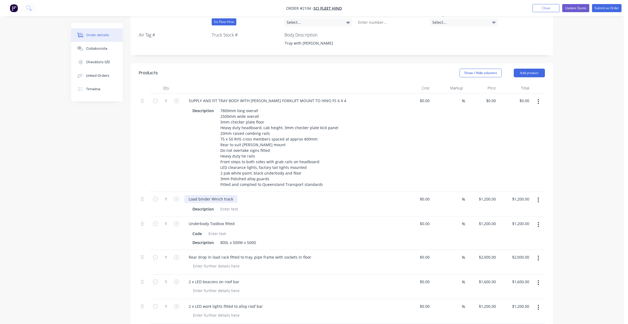
drag, startPoint x: 231, startPoint y: 186, endPoint x: 239, endPoint y: 191, distance: 9.7
click at [231, 195] on div "Load binder Winch track" at bounding box center [210, 199] width 53 height 8
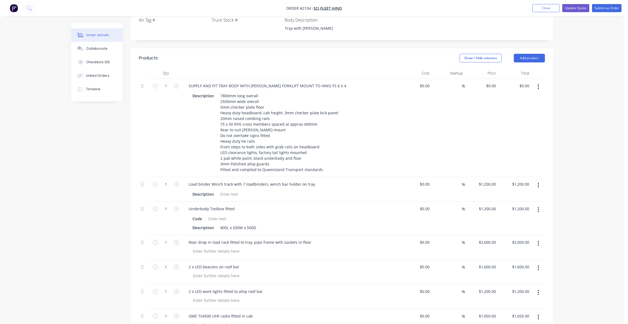
scroll to position [212, 0]
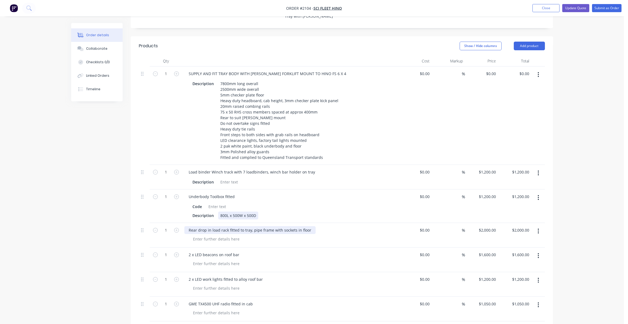
drag, startPoint x: 222, startPoint y: 201, endPoint x: 224, endPoint y: 218, distance: 18.0
click at [222, 212] on div "800L x 500W x 500D" at bounding box center [238, 216] width 40 height 8
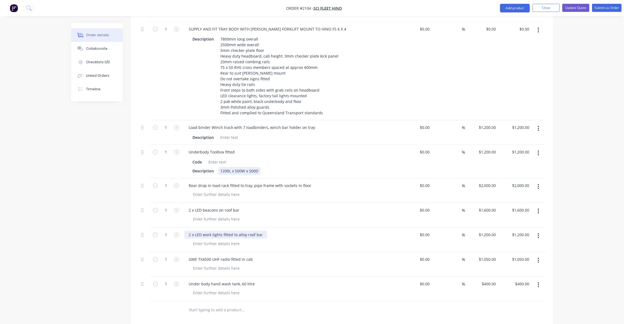
scroll to position [266, 0]
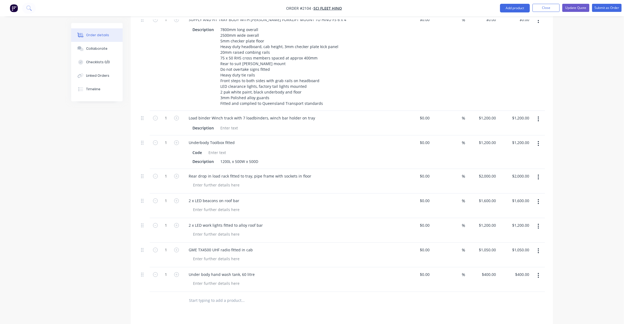
click at [539, 197] on button "button" at bounding box center [538, 202] width 13 height 10
click at [504, 245] on div "Delete" at bounding box center [519, 249] width 42 height 8
click at [538, 199] on icon "button" at bounding box center [537, 202] width 1 height 6
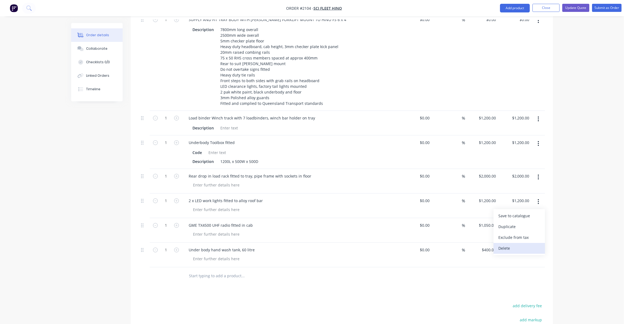
click at [510, 243] on button "Delete" at bounding box center [518, 248] width 51 height 11
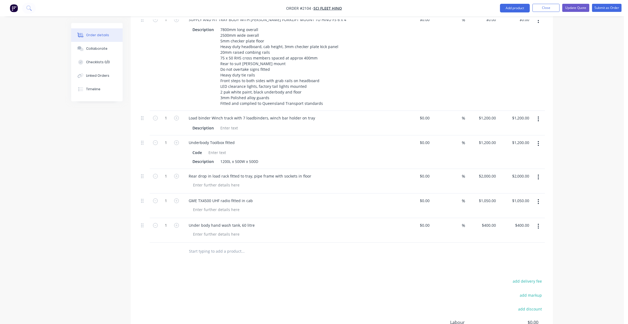
click at [539, 199] on icon "button" at bounding box center [537, 202] width 1 height 6
click at [508, 245] on div "Delete" at bounding box center [519, 249] width 42 height 8
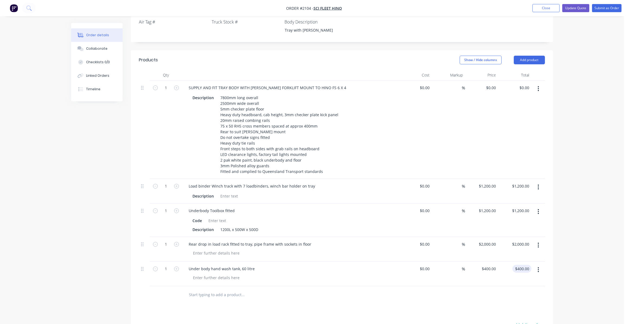
scroll to position [185, 0]
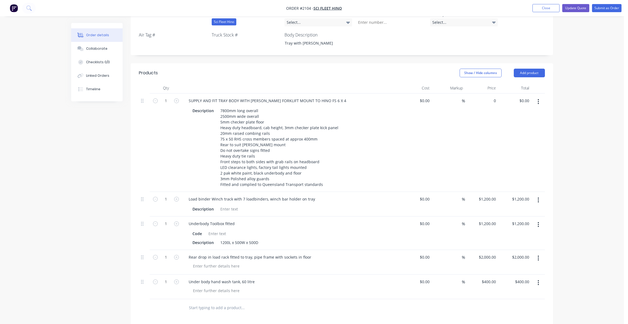
drag, startPoint x: 486, startPoint y: 86, endPoint x: 499, endPoint y: 97, distance: 17.3
click at [486, 94] on div "0 $0.00" at bounding box center [481, 143] width 33 height 99
type input "$253,200.00"
type input "253200.00"
type input "253200"
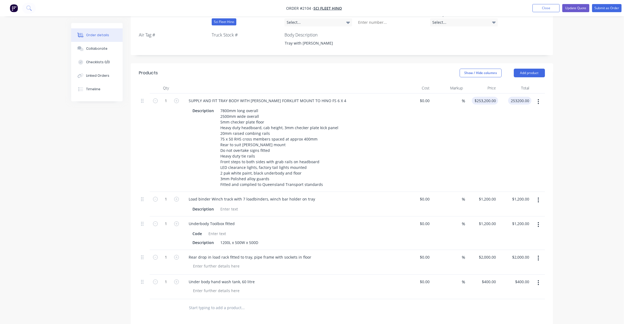
type input "$253,200.00"
drag, startPoint x: 482, startPoint y: 84, endPoint x: 484, endPoint y: 88, distance: 4.3
click at [482, 97] on div "253200 $253,200.00" at bounding box center [485, 101] width 26 height 8
type input "25320"
type input "253200.00"
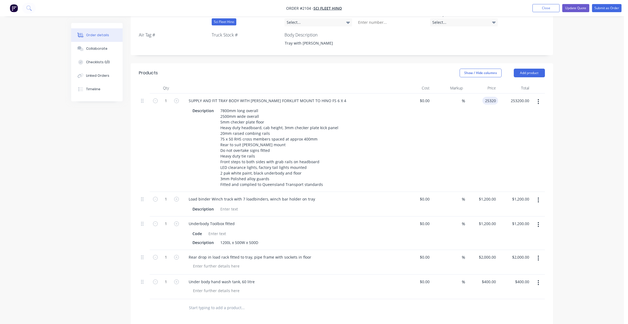
type input "$25,320.00"
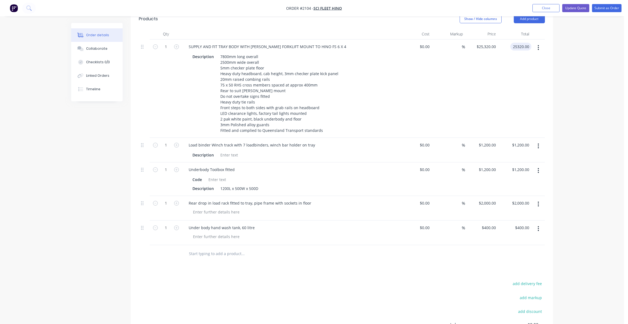
scroll to position [212, 0]
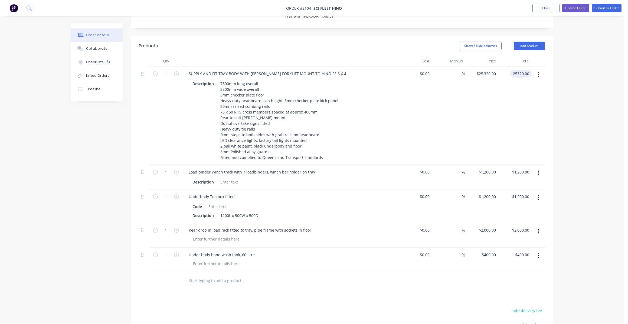
type input "$25,320.00"
click at [214, 276] on input "text" at bounding box center [243, 281] width 108 height 11
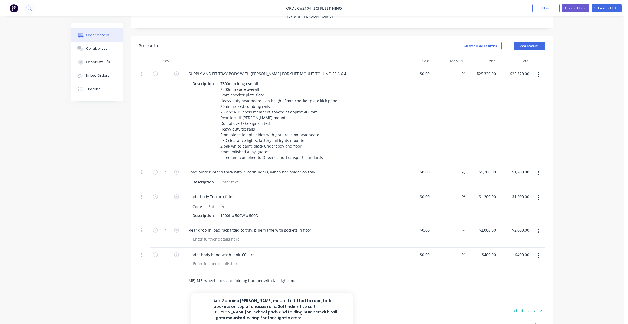
scroll to position [0, 215]
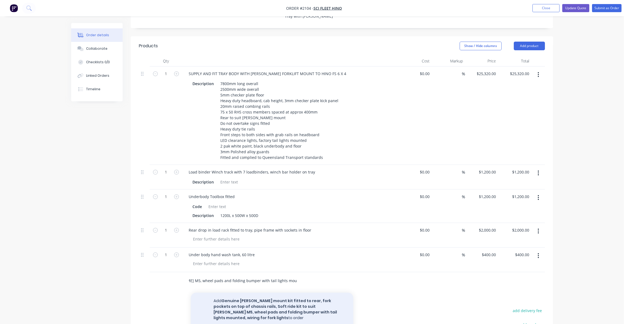
type input "Genuine Moffet mount kit fitted to rear, fork pockets on top of chassis rails, …"
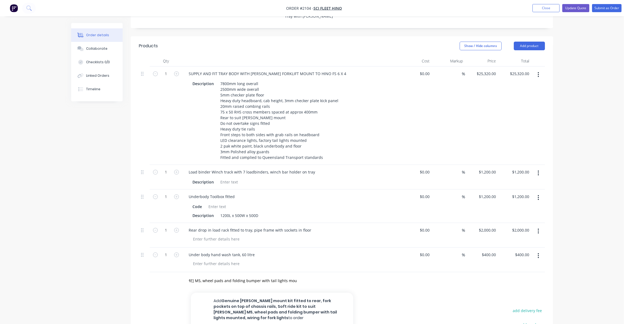
drag, startPoint x: 317, startPoint y: 296, endPoint x: 336, endPoint y: 294, distance: 18.5
click at [317, 297] on button "Add Genuine Moffet mount kit fitted to rear, fork pockets on top of chassis rai…" at bounding box center [272, 310] width 162 height 34
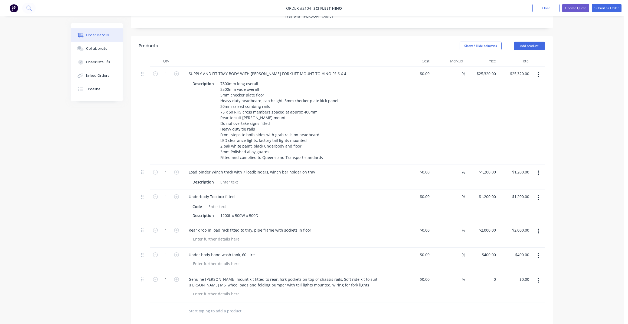
click at [492, 276] on div "0 $0.00" at bounding box center [491, 280] width 12 height 8
type input "11500"
type input "0.00"
type input "$11,500.00"
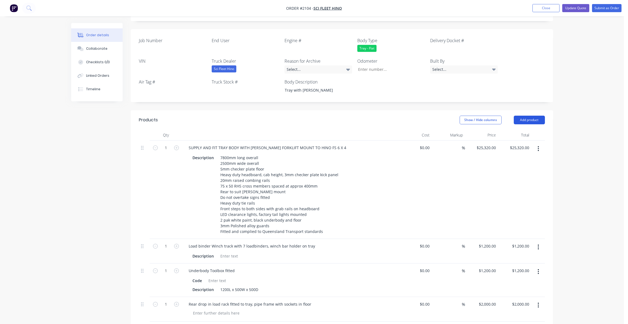
scroll to position [130, 0]
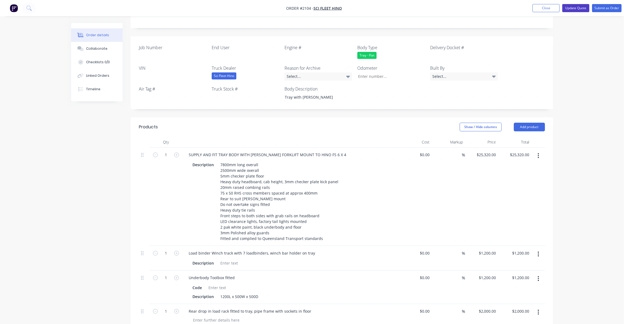
type input "$11,500.00"
click at [574, 6] on button "Update Quote" at bounding box center [575, 8] width 27 height 8
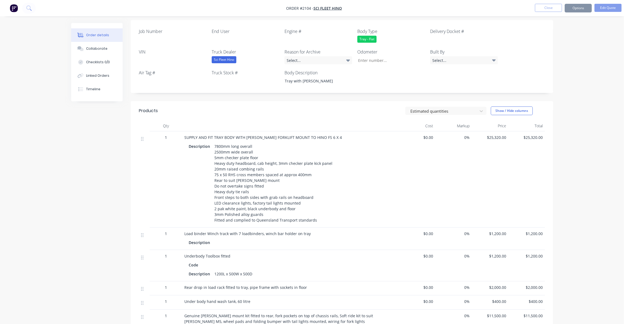
scroll to position [0, 0]
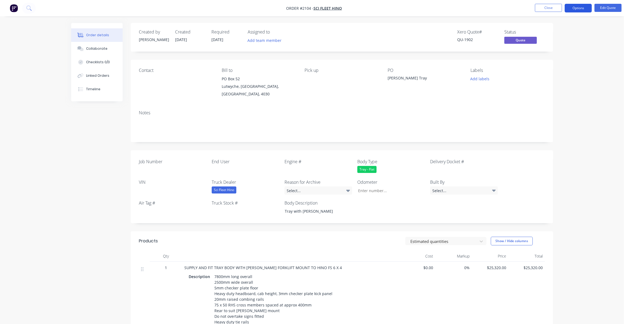
click at [578, 8] on button "Options" at bounding box center [577, 8] width 27 height 9
click at [544, 32] on div "Quote" at bounding box center [562, 33] width 50 height 8
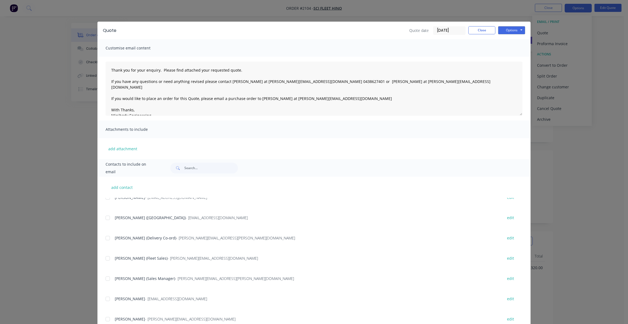
scroll to position [54, 0]
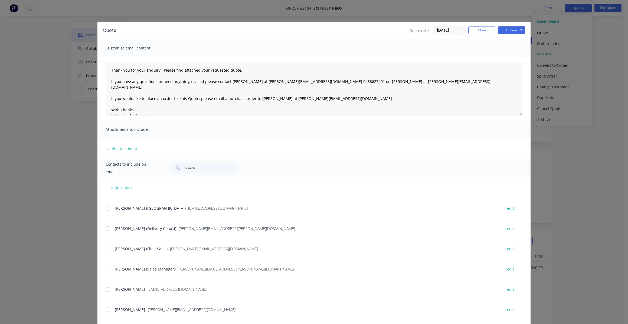
click at [105, 248] on div at bounding box center [107, 249] width 11 height 11
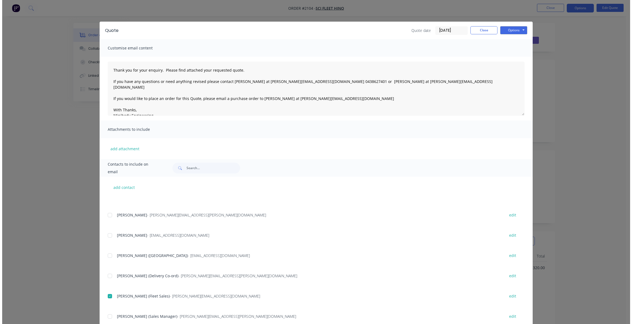
scroll to position [0, 0]
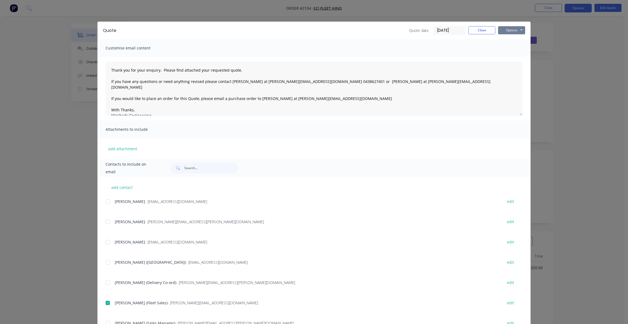
click at [513, 30] on button "Options" at bounding box center [511, 30] width 27 height 8
click at [512, 58] on button "Email" at bounding box center [515, 57] width 35 height 9
click at [478, 32] on button "Close" at bounding box center [481, 30] width 27 height 8
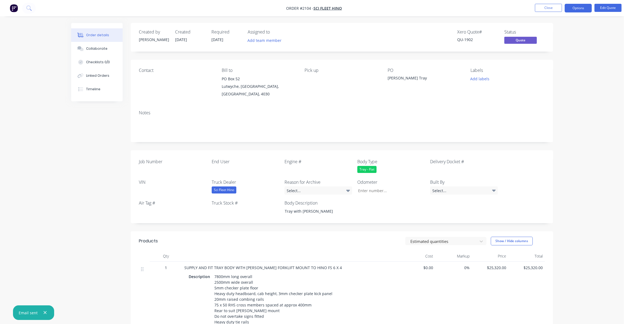
click at [342, 83] on div "Pick up" at bounding box center [341, 83] width 74 height 30
click at [548, 7] on button "Close" at bounding box center [548, 8] width 27 height 8
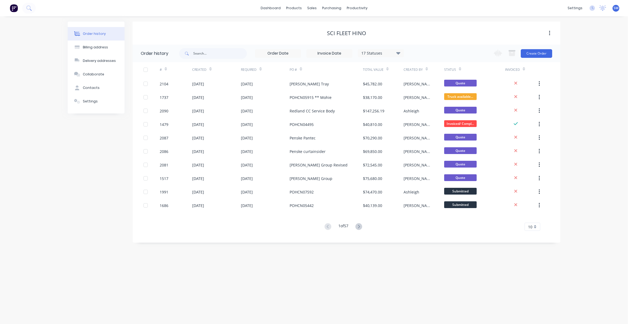
click at [272, 273] on div "Order history Billing address Delivery addresses Collaborate Contacts Settings …" at bounding box center [314, 170] width 628 height 308
click at [583, 54] on div "Order history Billing address Delivery addresses Collaborate Contacts Settings …" at bounding box center [314, 170] width 628 height 308
click at [251, 32] on div "Sci Fleet Hino" at bounding box center [347, 33] width 428 height 6
click at [582, 111] on div "Order history Billing address Delivery addresses Collaborate Contacts Settings …" at bounding box center [314, 170] width 628 height 308
click at [244, 272] on div "Order history Billing address Delivery addresses Collaborate Contacts Settings …" at bounding box center [314, 170] width 628 height 308
